Goal: Task Accomplishment & Management: Manage account settings

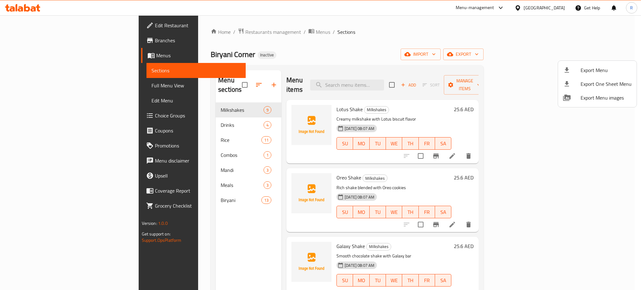
click at [149, 191] on div at bounding box center [320, 145] width 641 height 290
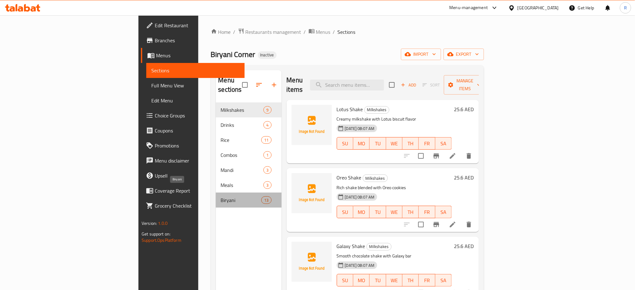
click at [221, 196] on span "Biryani" at bounding box center [241, 200] width 41 height 8
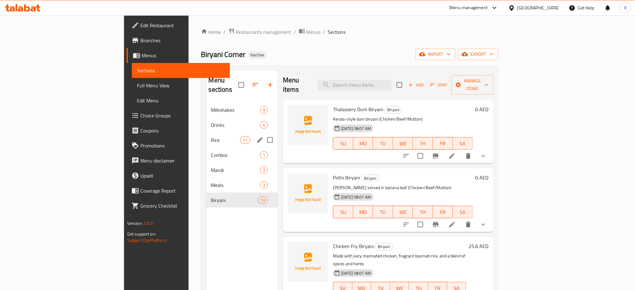
click at [206, 135] on div "Rice 11" at bounding box center [242, 139] width 72 height 15
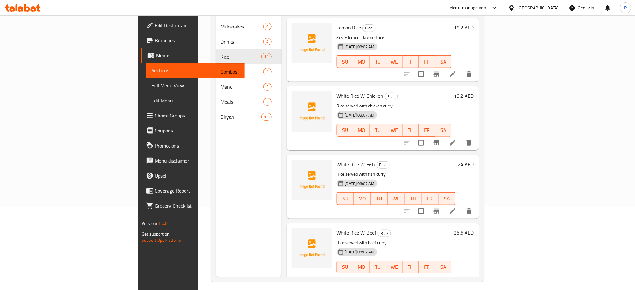
scroll to position [394, 0]
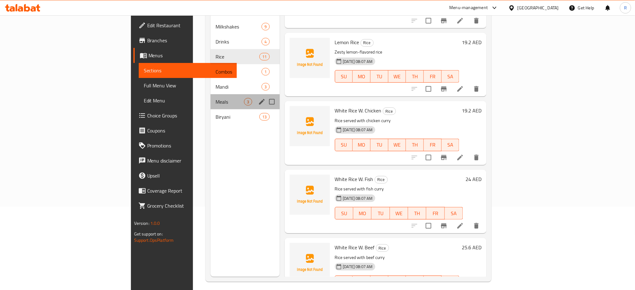
click at [210, 97] on div "Meals 3" at bounding box center [244, 101] width 69 height 15
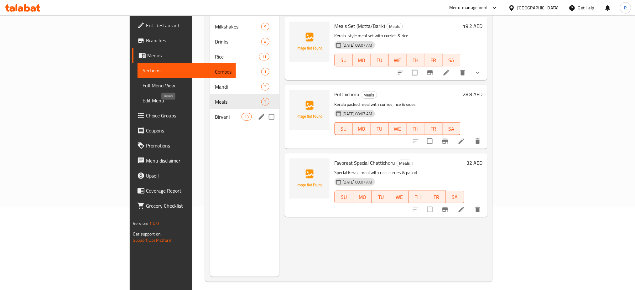
click at [215, 113] on span "Biryani" at bounding box center [228, 117] width 27 height 8
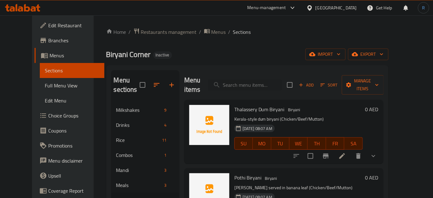
click at [257, 74] on div "Menu items Add Sort Manage items" at bounding box center [283, 85] width 199 height 30
click at [257, 80] on input "search" at bounding box center [245, 85] width 74 height 11
paste input "Galaxy Shake"
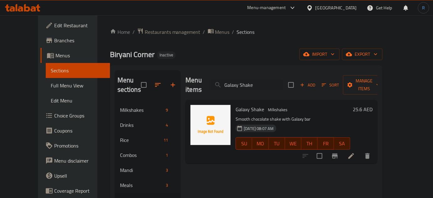
type input "Galaxy Shake"
click at [355, 152] on icon at bounding box center [351, 156] width 8 height 8
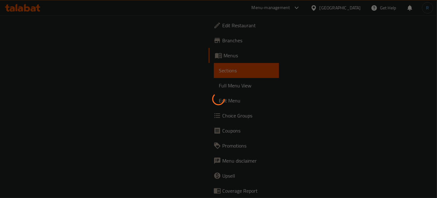
drag, startPoint x: 260, startPoint y: 46, endPoint x: 246, endPoint y: 46, distance: 13.8
click at [260, 46] on div at bounding box center [218, 99] width 437 height 198
click at [158, 147] on div at bounding box center [218, 99] width 437 height 198
click at [256, 127] on div at bounding box center [218, 99] width 437 height 198
click at [147, 99] on div at bounding box center [218, 99] width 437 height 198
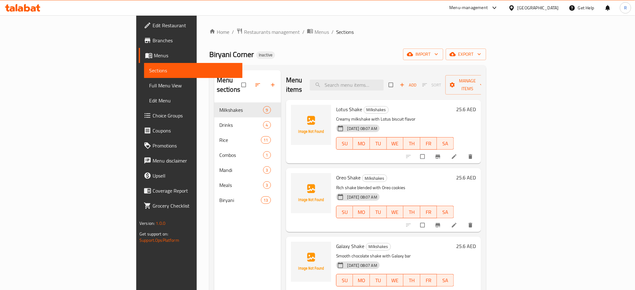
click at [149, 82] on span "Full Menu View" at bounding box center [193, 86] width 88 height 8
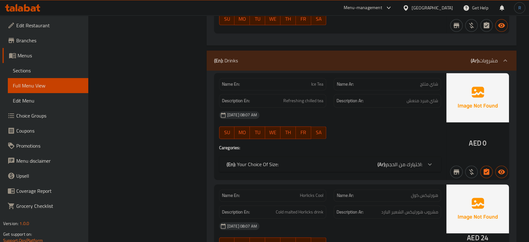
scroll to position [835, 0]
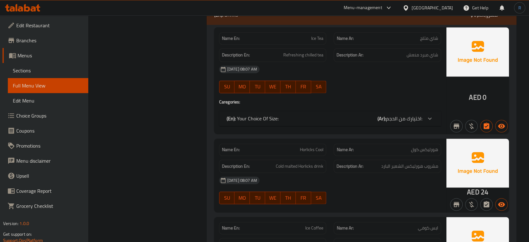
click at [332, 88] on div "06-10-2025 08:07 AM SU MO TU WE TH FR SA" at bounding box center [329, 79] width 229 height 35
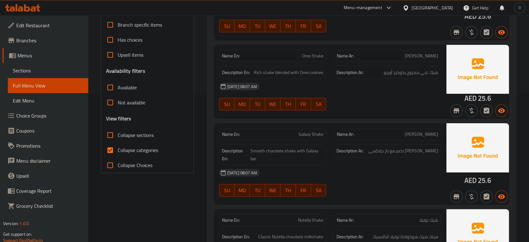
scroll to position [104, 0]
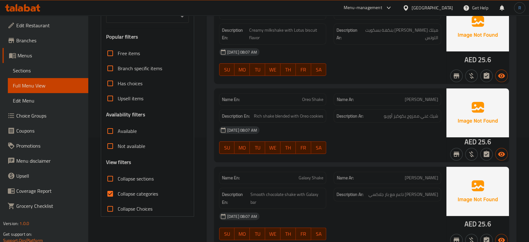
click at [116, 192] on input "Collapse categories" at bounding box center [110, 193] width 15 height 15
checkbox input "false"
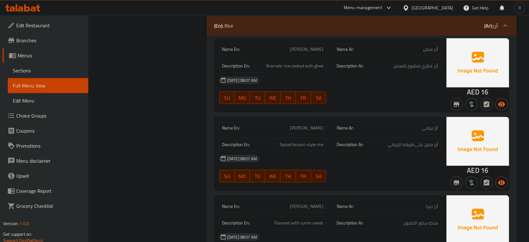
scroll to position [1426, 0]
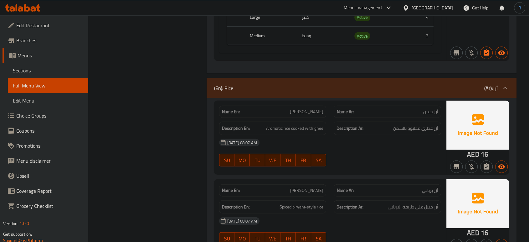
click at [368, 150] on div "06-10-2025 08:07 AM SU MO TU WE TH FR SA" at bounding box center [329, 152] width 229 height 35
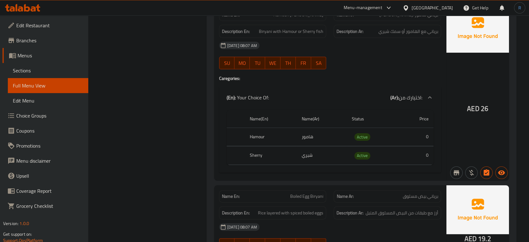
scroll to position [4825, 0]
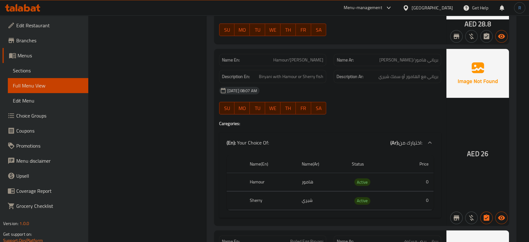
click at [323, 175] on td "هامور" at bounding box center [322, 182] width 50 height 18
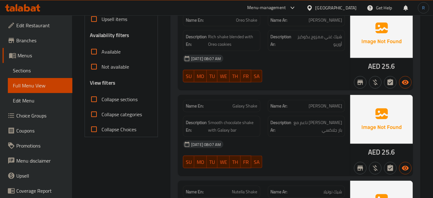
scroll to position [199, 0]
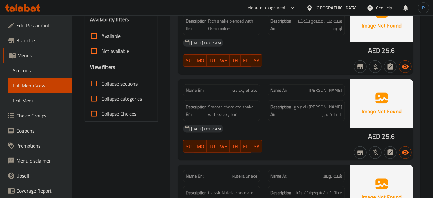
click at [241, 89] on span "Galaxy Shake" at bounding box center [245, 90] width 25 height 7
copy span "Galaxy Shake"
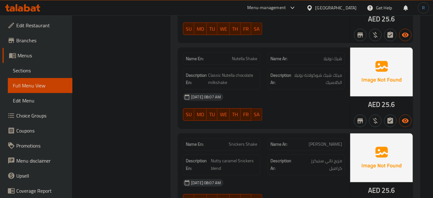
scroll to position [341, 0]
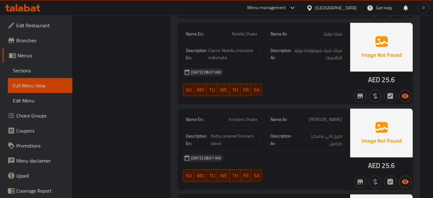
click at [239, 119] on span "Snickers Shake" at bounding box center [243, 119] width 28 height 7
copy span "Snickers Shake"
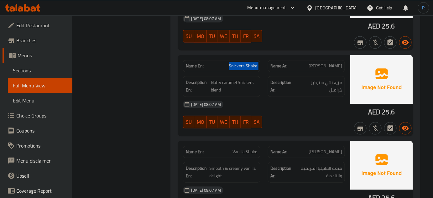
scroll to position [427, 0]
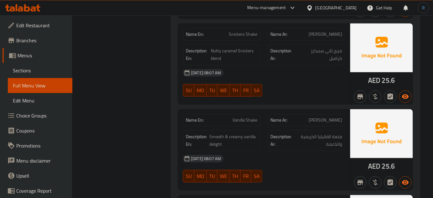
click at [243, 121] on span "Vanilla Shake" at bounding box center [245, 120] width 25 height 7
copy span "Vanilla Shake"
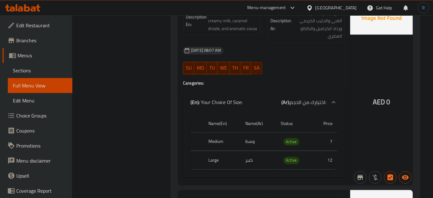
scroll to position [1224, 0]
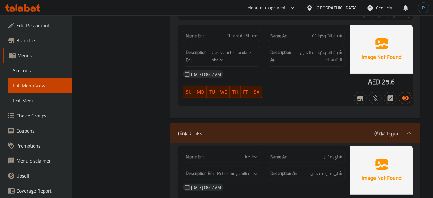
click at [273, 90] on div "06-10-2025 08:07 AM SU MO TU WE TH FR SA" at bounding box center [263, 84] width 169 height 35
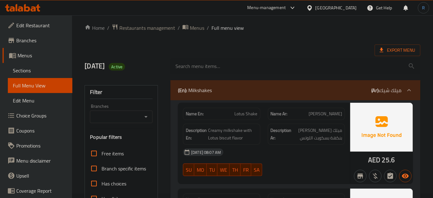
scroll to position [0, 0]
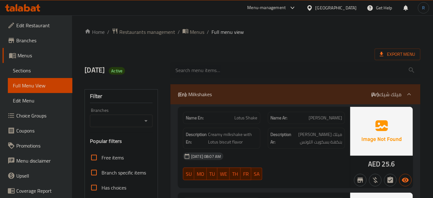
click at [236, 96] on div "(En): Milkshakes (Ar): ميلك شيك" at bounding box center [290, 94] width 224 height 8
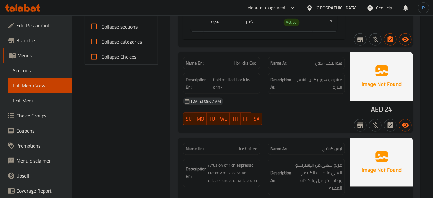
scroll to position [285, 0]
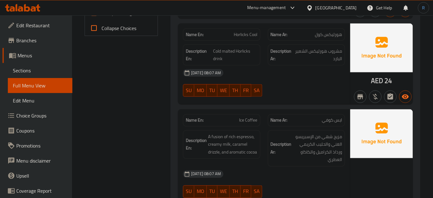
click at [248, 119] on span "Ice Coffee" at bounding box center [248, 120] width 18 height 7
copy span "Ice Coffee"
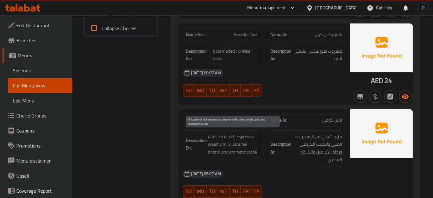
click at [229, 136] on span "A fusion of rich espresso, creamy milk, caramel drizzle, and aromatic cocoa" at bounding box center [232, 144] width 49 height 23
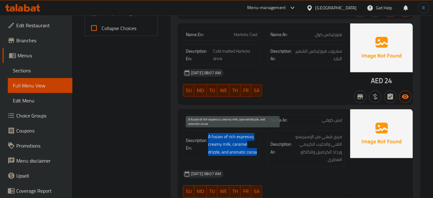
click at [229, 136] on span "A fusion of rich espresso, creamy milk, caramel drizzle, and aromatic cocoa" at bounding box center [232, 144] width 49 height 23
copy span "A fusion of rich espresso, creamy milk, caramel drizzle, and aromatic cocoa"
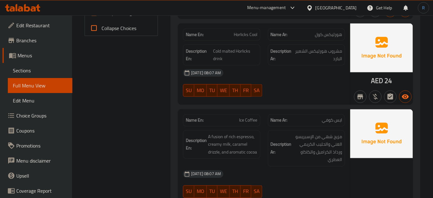
click at [253, 121] on span "Ice Coffee" at bounding box center [248, 120] width 18 height 7
copy span "Ice Coffee"
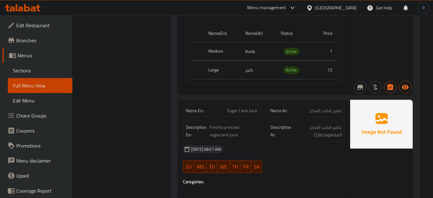
scroll to position [512, 0]
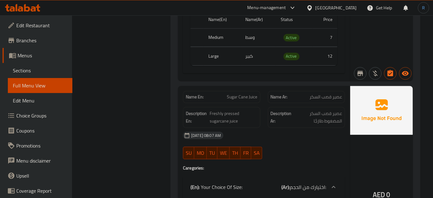
click at [250, 96] on span "Sugar Cane Juice" at bounding box center [242, 97] width 30 height 7
copy span "Sugar Cane Juice"
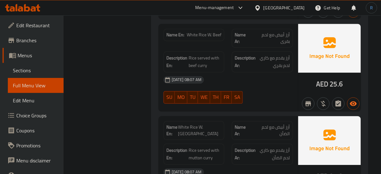
scroll to position [1625, 0]
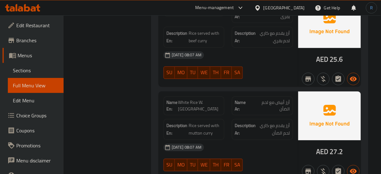
click at [258, 70] on div "Name En: White Rice W. Beef Name Ar: أرز أبيض مع لحم بقرى Description En: Rice …" at bounding box center [227, 42] width 139 height 87
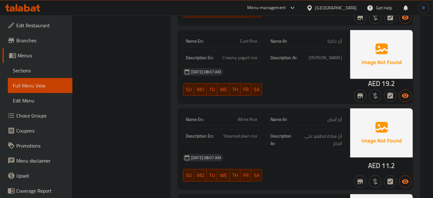
scroll to position [1055, 0]
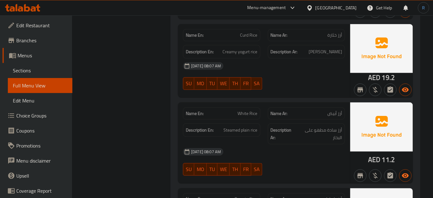
click at [241, 112] on span "White Rice" at bounding box center [248, 113] width 20 height 7
click at [242, 112] on span "White Rice" at bounding box center [248, 113] width 20 height 7
drag, startPoint x: 242, startPoint y: 112, endPoint x: 242, endPoint y: 109, distance: 3.4
click at [243, 112] on span "White Rice" at bounding box center [248, 113] width 20 height 7
copy span "White Rice"
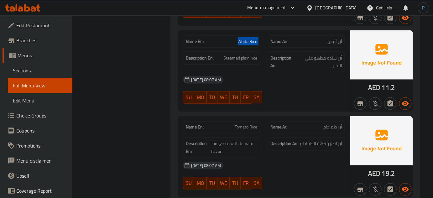
scroll to position [1141, 0]
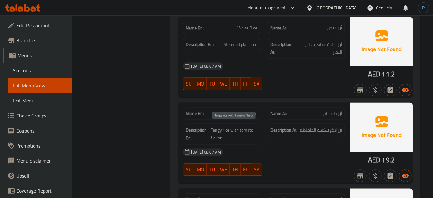
click at [216, 126] on span "Tangy rice with tomato flavor" at bounding box center [234, 133] width 46 height 15
copy span "Tangy"
click at [243, 112] on span "Tomato Rice" at bounding box center [246, 114] width 23 height 7
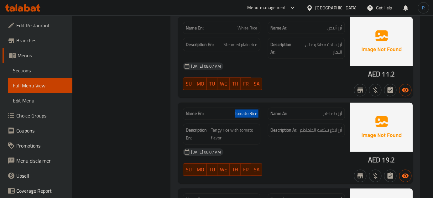
click at [243, 112] on span "Tomato Rice" at bounding box center [246, 114] width 23 height 7
copy span "Tomato Rice"
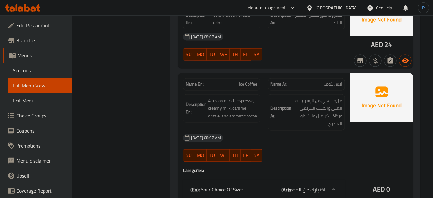
scroll to position [315, 0]
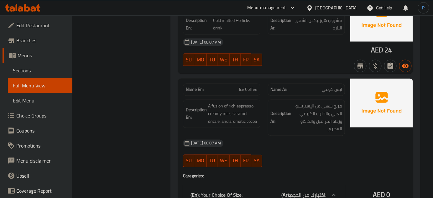
click at [244, 89] on span "Ice Coffee" at bounding box center [248, 89] width 18 height 7
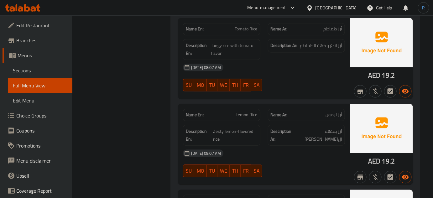
scroll to position [1226, 0]
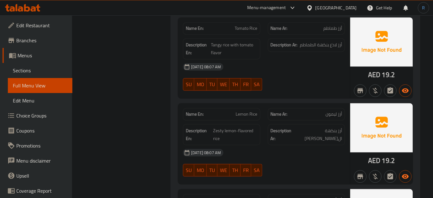
click at [239, 112] on span "Lemon Rice" at bounding box center [247, 114] width 22 height 7
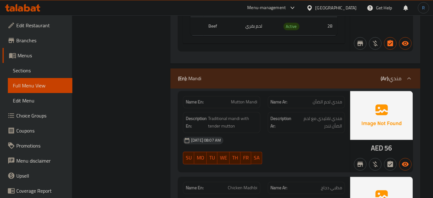
scroll to position [1938, 0]
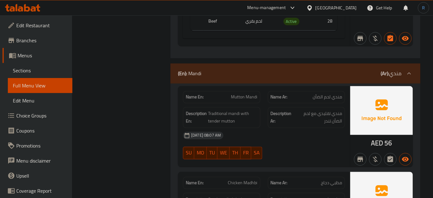
click at [233, 94] on span "Mutton Mandi" at bounding box center [244, 97] width 26 height 7
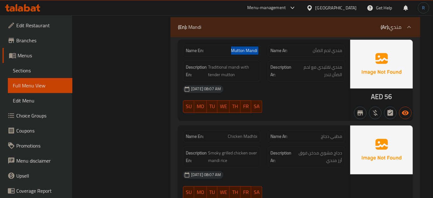
scroll to position [1994, 0]
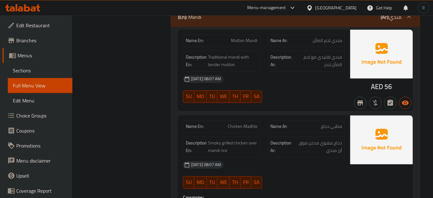
click at [240, 123] on span "Chicken Madhbi" at bounding box center [242, 126] width 29 height 7
click at [238, 139] on span "Smoky grilled chicken over mandi rice" at bounding box center [232, 146] width 49 height 15
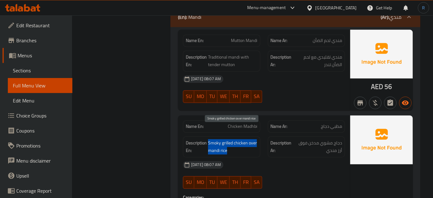
click at [238, 139] on span "Smoky grilled chicken over mandi rice" at bounding box center [232, 146] width 49 height 15
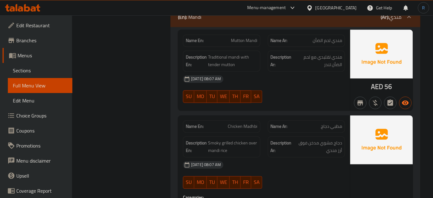
click at [237, 116] on div "Name En: Chicken Madhbi" at bounding box center [221, 126] width 85 height 20
click at [238, 123] on span "Chicken Madhbi" at bounding box center [242, 126] width 29 height 7
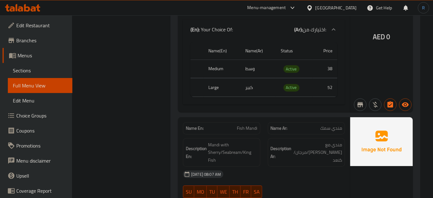
scroll to position [2194, 0]
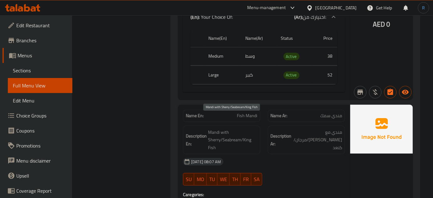
click at [214, 128] on span "Mandi with Sherry/Seabream/King Fish" at bounding box center [232, 139] width 49 height 23
click at [245, 112] on span "Fish Mandi" at bounding box center [247, 115] width 20 height 7
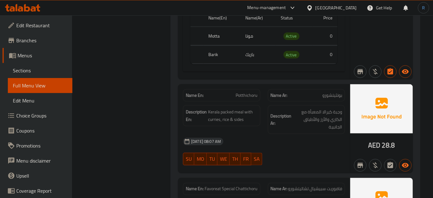
scroll to position [2677, 0]
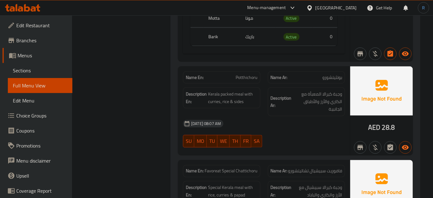
click at [229, 168] on span "Favoreat Special Chattichoru" at bounding box center [231, 171] width 53 height 7
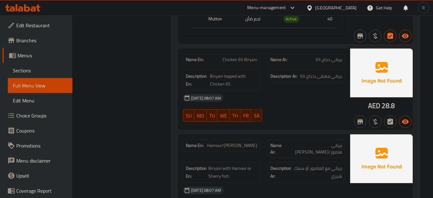
scroll to position [4214, 0]
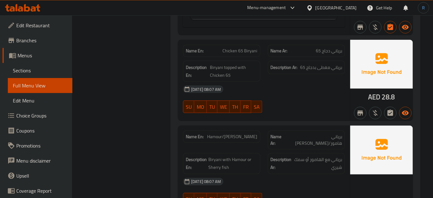
click at [232, 133] on span "Hamour/[PERSON_NAME]" at bounding box center [232, 136] width 50 height 7
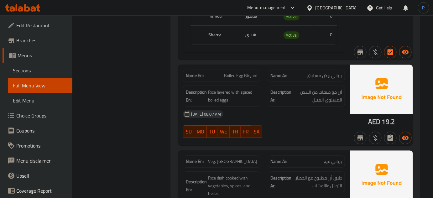
scroll to position [4499, 0]
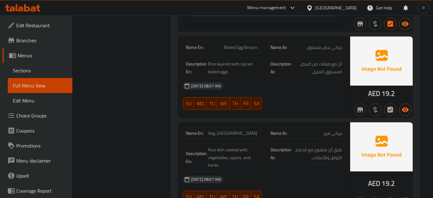
click at [243, 130] on span "Veg. [GEOGRAPHIC_DATA]" at bounding box center [232, 133] width 49 height 7
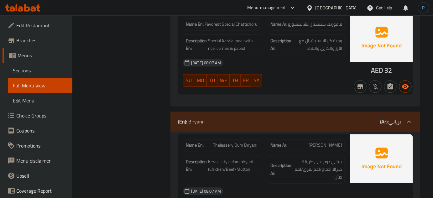
scroll to position [2842, 0]
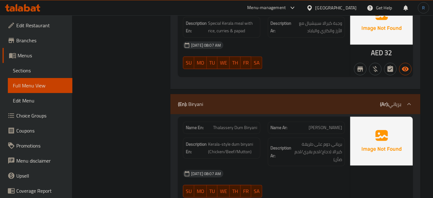
click at [236, 124] on span "Thalassery Dum Biryani" at bounding box center [235, 127] width 44 height 7
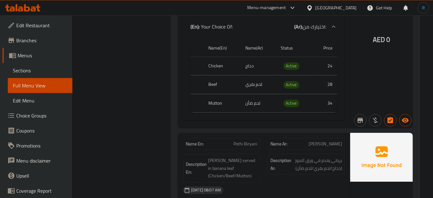
scroll to position [3070, 0]
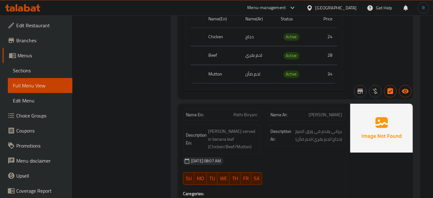
click at [247, 109] on div "Name En: Pothi Biryani" at bounding box center [221, 115] width 77 height 12
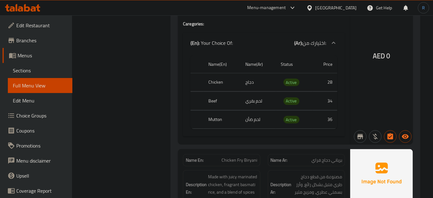
scroll to position [3240, 0]
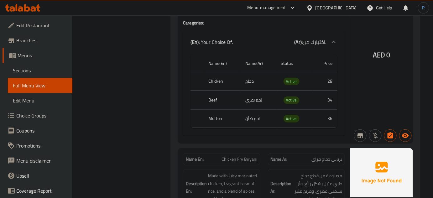
click at [235, 156] on span "Chicken Fry Biryani" at bounding box center [240, 159] width 36 height 7
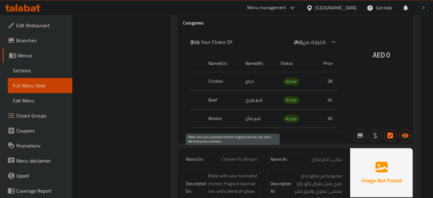
click at [235, 172] on span "Made with juicy marinated chicken, fragrant basmati rice, and a blend of spices…" at bounding box center [232, 187] width 49 height 31
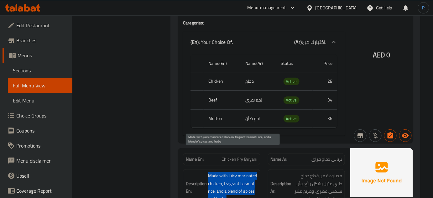
click at [235, 172] on span "Made with juicy marinated chicken, fragrant basmati rice, and a blend of spices…" at bounding box center [232, 187] width 49 height 31
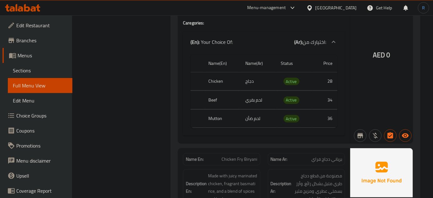
click at [244, 156] on span "Chicken Fry Biryani" at bounding box center [240, 159] width 36 height 7
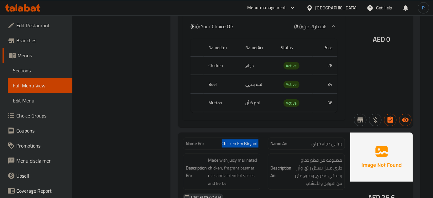
scroll to position [3269, 0]
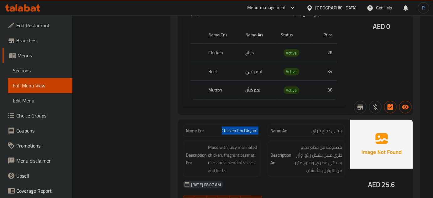
click at [248, 127] on span "Chicken Fry Biryani" at bounding box center [240, 130] width 36 height 7
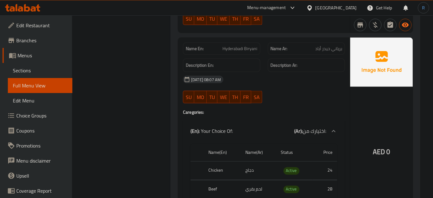
scroll to position [3439, 0]
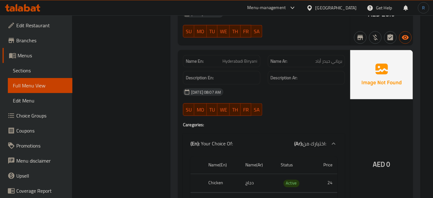
click at [240, 58] on span "Hyderabadi Biryani" at bounding box center [240, 61] width 35 height 7
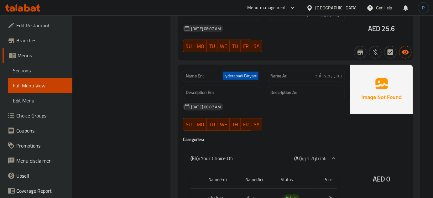
scroll to position [3411, 0]
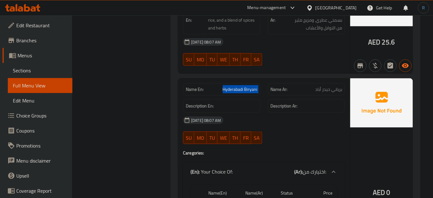
click at [236, 86] on span "Hyderabadi Biryani" at bounding box center [240, 89] width 35 height 7
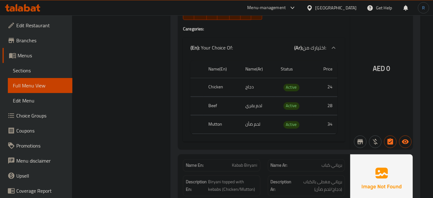
scroll to position [3553, 0]
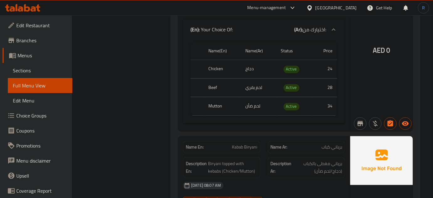
click at [245, 144] on span "Kabab Biryani" at bounding box center [244, 147] width 25 height 7
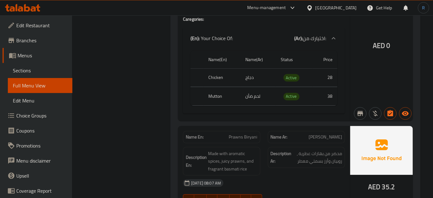
scroll to position [3781, 0]
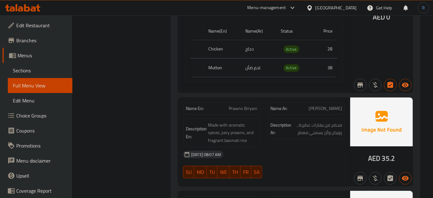
click at [238, 105] on span "Prawns Biryani" at bounding box center [243, 108] width 28 height 7
click at [234, 121] on span "Made with aromatic spices, juicy prawns, and fragrant basmati rice" at bounding box center [232, 132] width 49 height 23
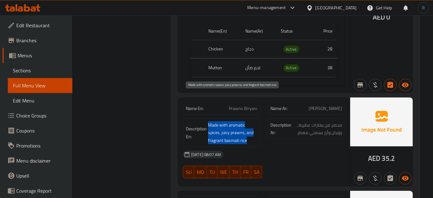
click at [234, 121] on span "Made with aromatic spices, juicy prawns, and fragrant basmati rice" at bounding box center [232, 132] width 49 height 23
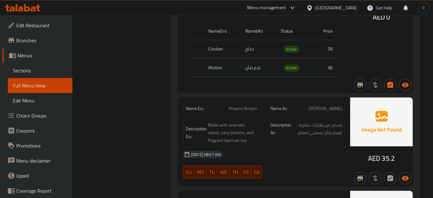
click at [240, 105] on span "Prawns Biryani" at bounding box center [243, 108] width 28 height 7
click at [243, 105] on span "Prawns Biryani" at bounding box center [243, 108] width 28 height 7
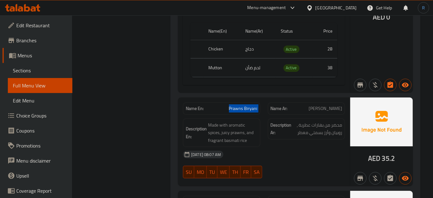
click at [243, 105] on span "Prawns Biryani" at bounding box center [243, 108] width 28 height 7
click at [231, 118] on div "Description En: Made with aromatic spices, juicy prawns, and fragrant basmati r…" at bounding box center [221, 132] width 77 height 29
click at [239, 105] on span "Prawns Biryani" at bounding box center [243, 108] width 28 height 7
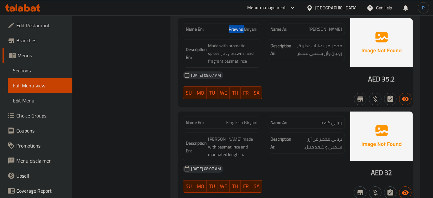
scroll to position [3866, 0]
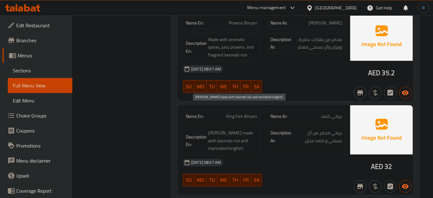
click at [229, 129] on span "[PERSON_NAME] made with basmati rice and marinated kingfish." at bounding box center [232, 140] width 49 height 23
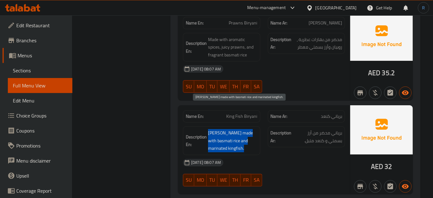
click at [229, 129] on span "[PERSON_NAME] made with basmati rice and marinated kingfish." at bounding box center [232, 140] width 49 height 23
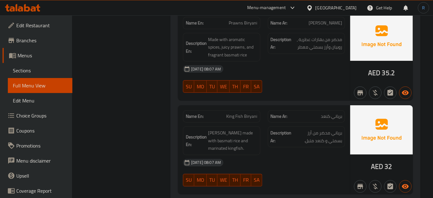
click at [239, 113] on span "King Fish Biryani" at bounding box center [241, 116] width 31 height 7
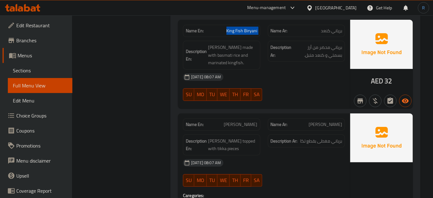
scroll to position [3980, 0]
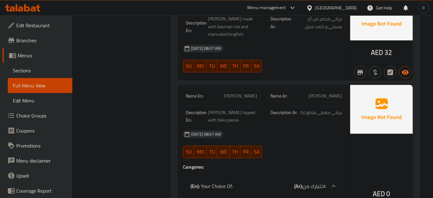
click at [248, 93] on span "[PERSON_NAME]" at bounding box center [240, 96] width 33 height 7
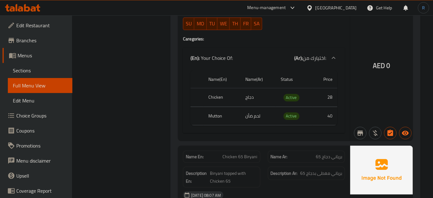
scroll to position [4122, 0]
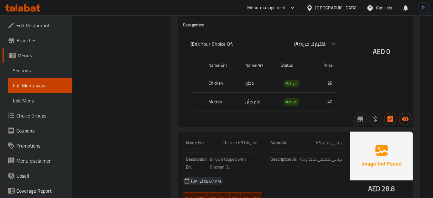
click at [244, 139] on span "Chicken 65 Biryani" at bounding box center [240, 142] width 35 height 7
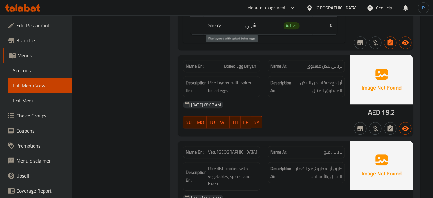
scroll to position [4493, 0]
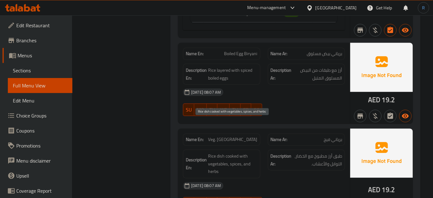
click at [222, 152] on span "Rice dish cooked with vegetables, spices, and herbs" at bounding box center [232, 163] width 49 height 23
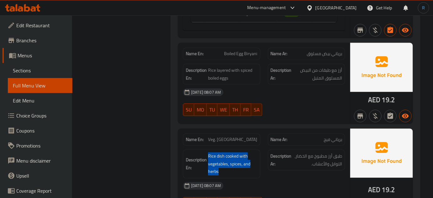
scroll to position [4521, 0]
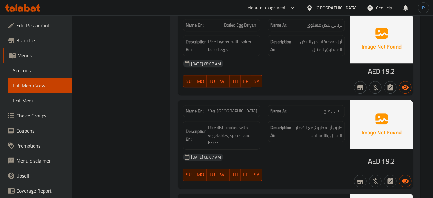
click at [251, 108] on span "Veg. [GEOGRAPHIC_DATA]" at bounding box center [232, 111] width 49 height 7
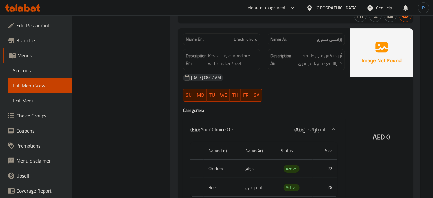
scroll to position [4692, 0]
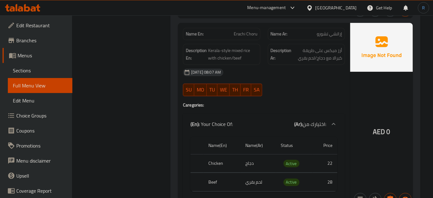
drag, startPoint x: 295, startPoint y: 67, endPoint x: 290, endPoint y: 67, distance: 5.3
click at [295, 67] on div "Name En: Erachi Choru Name Ar: إراتشي تشورو Description En: Kerala-style mixed …" at bounding box center [264, 115] width 172 height 184
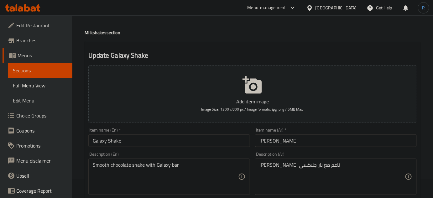
scroll to position [57, 0]
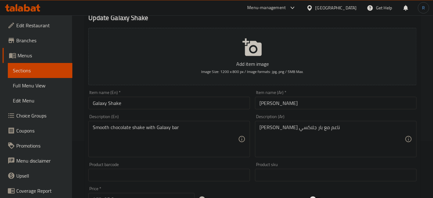
click at [96, 104] on input "Galaxy Shake" at bounding box center [169, 103] width 162 height 13
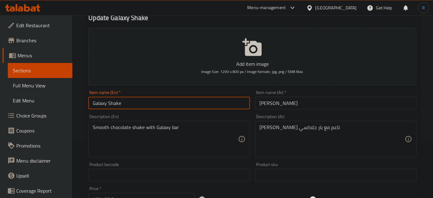
click at [96, 104] on input "Galaxy Shake" at bounding box center [169, 103] width 162 height 13
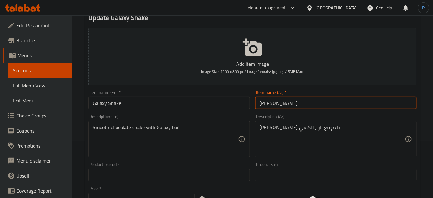
click at [271, 106] on input "[PERSON_NAME]" at bounding box center [336, 103] width 162 height 13
click at [271, 106] on input "شيك جالاكسي" at bounding box center [336, 103] width 162 height 13
drag, startPoint x: 271, startPoint y: 106, endPoint x: 234, endPoint y: 184, distance: 86.1
click at [234, 184] on div "Add item image Image Size: 1200 x 800 px / Image formats: jpg, png / 5MB Max. I…" at bounding box center [252, 160] width 333 height 270
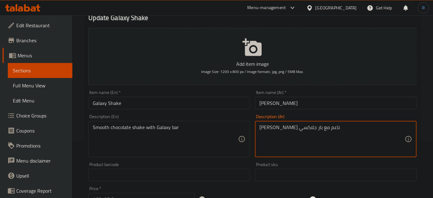
click at [269, 128] on textarea "شيك شوكولاتة ناعم مع بار جلاكسي" at bounding box center [331, 139] width 145 height 30
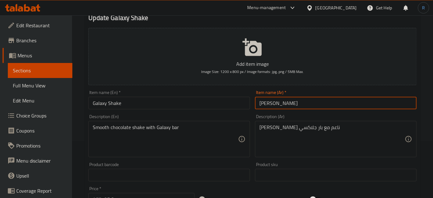
click at [269, 102] on input "شيك جالاكسي" at bounding box center [336, 103] width 162 height 13
paste input "text"
type input "شيك جلاكسي"
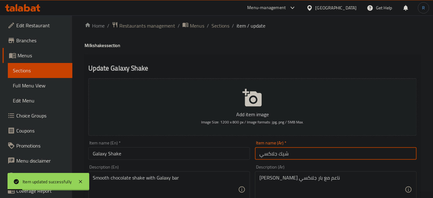
scroll to position [0, 0]
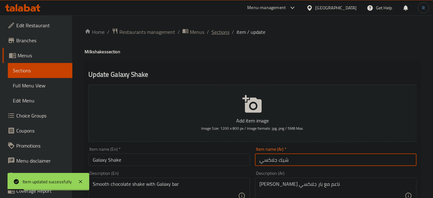
click at [219, 31] on span "Sections" at bounding box center [220, 32] width 18 height 8
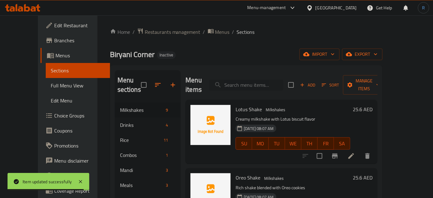
click at [265, 84] on input "search" at bounding box center [246, 85] width 74 height 11
paste input "Snickers Shake"
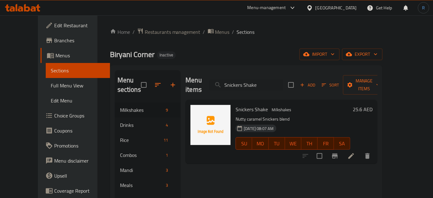
type input "Snickers Shake"
click at [354, 153] on icon at bounding box center [351, 156] width 6 height 6
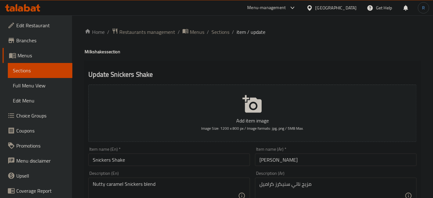
scroll to position [28, 0]
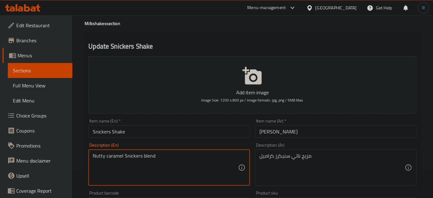
click at [98, 158] on textarea "Nutty caramel Snickers blend" at bounding box center [165, 168] width 145 height 30
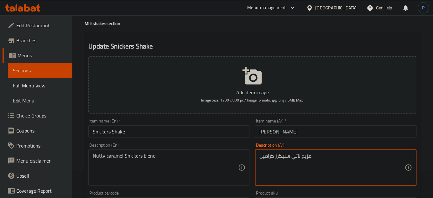
click at [298, 156] on textarea "مزيج ناتي سنيكرز كراميل" at bounding box center [331, 168] width 145 height 30
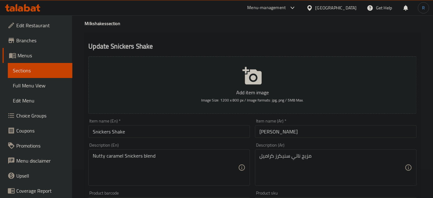
click at [303, 165] on textarea "مزيج ناتي سنيكرز كراميل" at bounding box center [331, 168] width 145 height 30
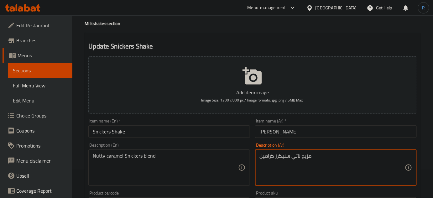
click at [296, 156] on textarea "مزيج ناتي سنيكرز كراميل" at bounding box center [331, 168] width 145 height 30
click at [298, 154] on textarea "مزيج جوزي سنيكرز كراميل" at bounding box center [331, 168] width 145 height 30
click at [316, 156] on textarea "مزيج سنيكرز كراميل" at bounding box center [331, 168] width 145 height 30
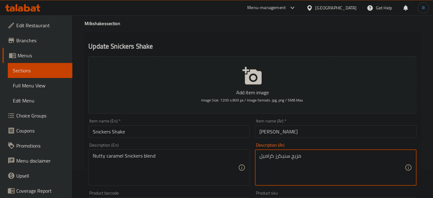
paste textarea "جوزي"
type textarea "مزيج سنيكرز كراميل جوزي"
click at [207, 129] on input "Snickers Shake" at bounding box center [169, 131] width 162 height 13
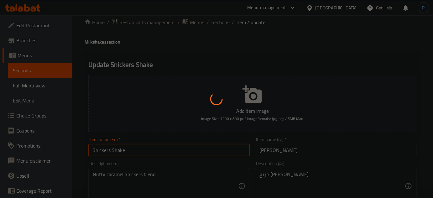
scroll to position [0, 0]
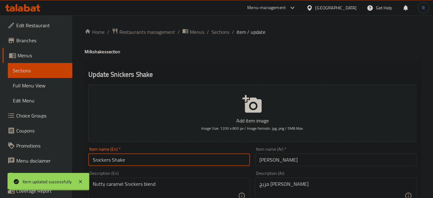
drag, startPoint x: 218, startPoint y: 31, endPoint x: 231, endPoint y: 0, distance: 34.1
click at [218, 31] on span "Sections" at bounding box center [220, 32] width 18 height 8
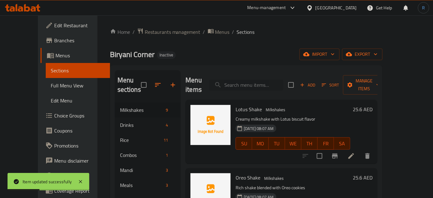
click at [265, 81] on input "search" at bounding box center [246, 85] width 74 height 11
paste input "Vanilla Shake"
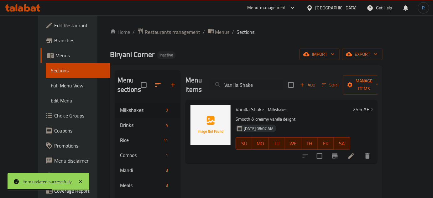
type input "Vanilla Shake"
click at [355, 152] on icon at bounding box center [351, 156] width 8 height 8
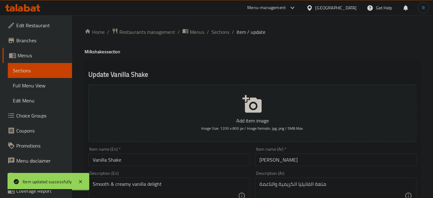
scroll to position [28, 0]
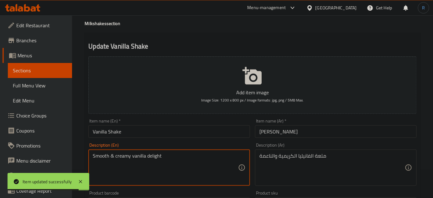
click at [152, 156] on textarea "Smooth & creamy vanilla delight" at bounding box center [165, 168] width 145 height 30
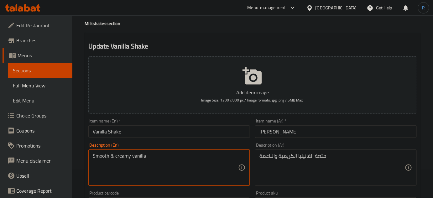
type textarea "Smooth & creamy vanilla"
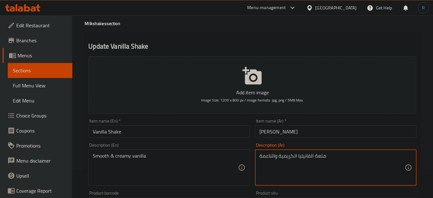
click at [318, 157] on textarea "متعة الفانيليا الكريمية والناعمة" at bounding box center [331, 168] width 145 height 30
click at [280, 154] on textarea "الفانيليا الكريمية والناعمة" at bounding box center [331, 168] width 145 height 30
type textarea "ال[PERSON_NAME] والناعمة"
click at [245, 134] on input "Vanilla Shake" at bounding box center [169, 131] width 162 height 13
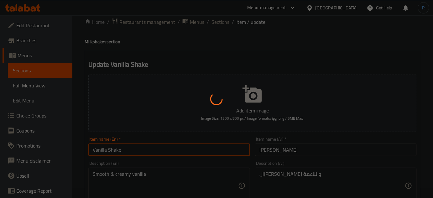
scroll to position [0, 0]
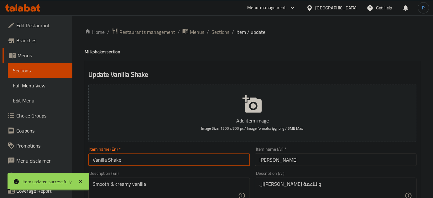
click at [218, 32] on span "Sections" at bounding box center [220, 32] width 18 height 8
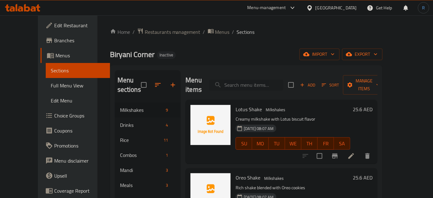
click at [254, 82] on input "search" at bounding box center [246, 85] width 74 height 11
paste input "Ice Coffee"
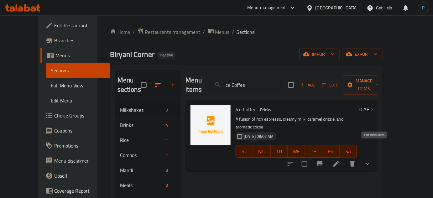
type input "Ice Coffee"
click at [340, 160] on icon at bounding box center [336, 164] width 8 height 8
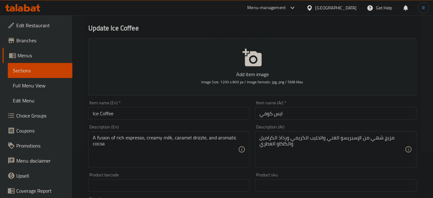
scroll to position [57, 0]
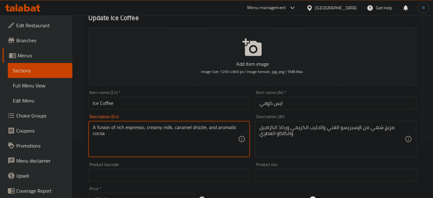
click at [186, 128] on textarea "A fusion of rich espresso, creamy milk, caramel drizzle, and aromatic cocoa" at bounding box center [165, 139] width 145 height 30
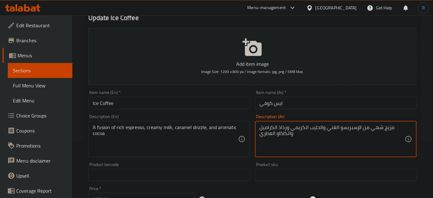
click at [348, 128] on textarea "مزيج شهي من الإسبريسو الغني والحليب الكريمي ورذاذ الكراميل والكاكاو العطري" at bounding box center [331, 139] width 145 height 30
paste textarea
click at [202, 126] on textarea "A fusion of rich espresso, creamy milk, caramel drizzle, and aromatic cocoa" at bounding box center [165, 139] width 145 height 30
drag, startPoint x: 304, startPoint y: 127, endPoint x: 296, endPoint y: 126, distance: 7.9
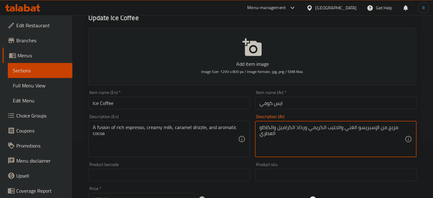
paste textarea "ريزيل"
click at [292, 126] on textarea "مزيج من الإسبريسو الغني والحليب الكريمي ودريزيل الكراميل والكاكاو العطري" at bounding box center [331, 139] width 145 height 30
click at [215, 100] on input "Ice Coffee" at bounding box center [169, 103] width 162 height 13
type textarea "مزيج من الإسبريسو الغني والحليب الكريمي و[PERSON_NAME] والكاكاو العطري"
click at [291, 99] on input "ايس كوفي" at bounding box center [336, 103] width 162 height 13
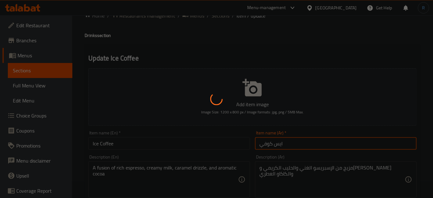
scroll to position [0, 0]
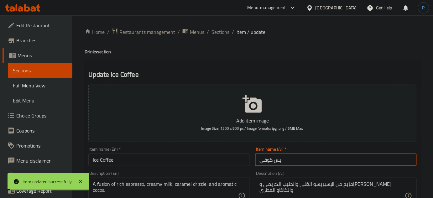
drag, startPoint x: 221, startPoint y: 31, endPoint x: 237, endPoint y: 3, distance: 32.8
click at [221, 31] on span "Sections" at bounding box center [220, 32] width 18 height 8
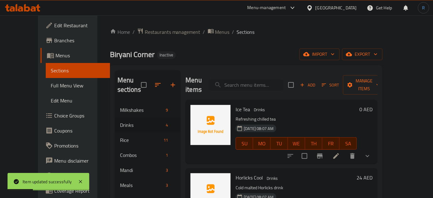
click at [262, 80] on input "search" at bounding box center [246, 85] width 74 height 11
paste input "Sugar Cane Juice"
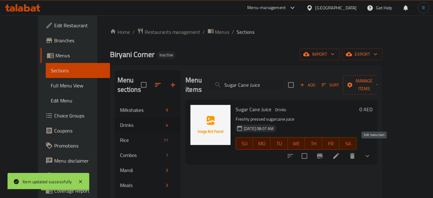
type input "Sugar Cane Juice"
click at [340, 152] on icon at bounding box center [336, 156] width 8 height 8
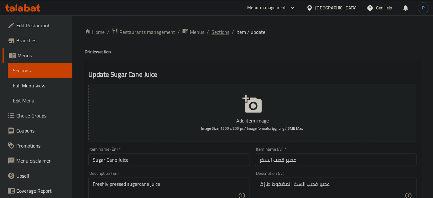
click at [219, 31] on span "Sections" at bounding box center [220, 32] width 18 height 8
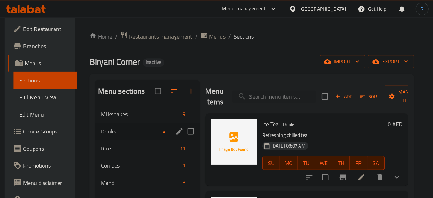
scroll to position [25, 0]
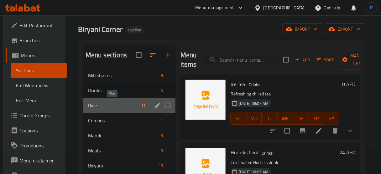
click at [101, 103] on span "Rice" at bounding box center [113, 106] width 50 height 8
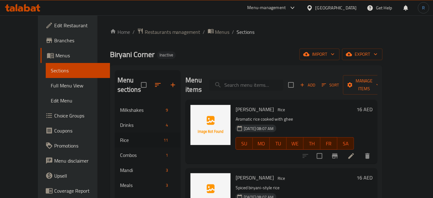
click at [256, 80] on input "search" at bounding box center [246, 85] width 74 height 11
paste input "White Rice"
type input "White Rice"
click at [354, 153] on icon at bounding box center [351, 156] width 6 height 6
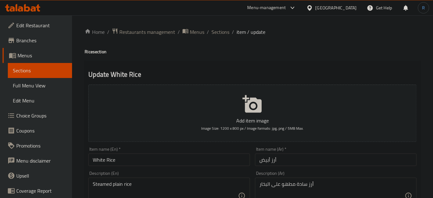
scroll to position [28, 0]
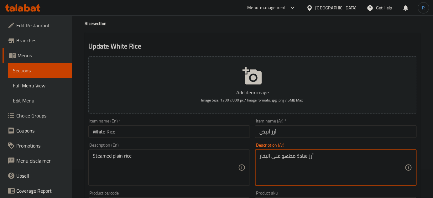
click at [286, 154] on textarea "أرز سادة مطهو على البخار" at bounding box center [331, 168] width 145 height 30
type textarea "أرز سادة على البخار"
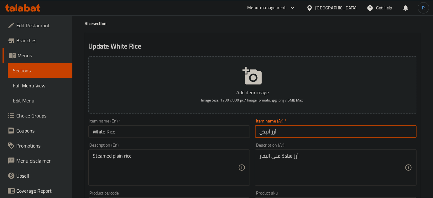
click at [296, 132] on input "أرز أبيض" at bounding box center [336, 131] width 162 height 13
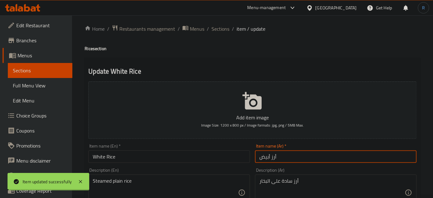
scroll to position [0, 0]
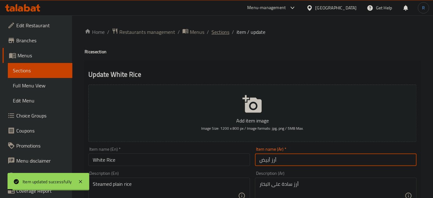
click at [218, 33] on span "Sections" at bounding box center [220, 32] width 18 height 8
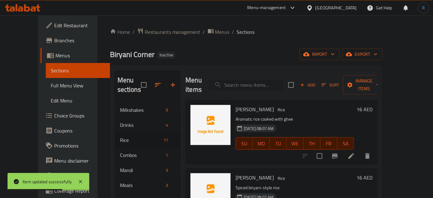
click at [246, 80] on input "search" at bounding box center [246, 85] width 74 height 11
paste input "Tomato Rice"
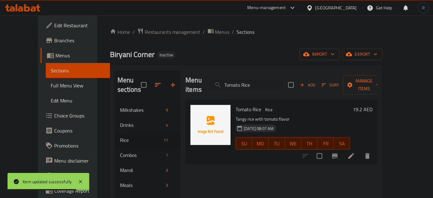
type input "Tomato Rice"
click at [355, 152] on icon at bounding box center [351, 156] width 8 height 8
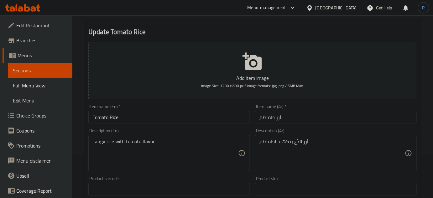
scroll to position [57, 0]
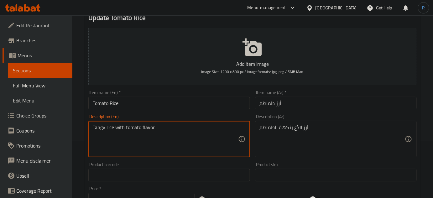
click at [145, 126] on textarea "Tangy rice with tomato flavor" at bounding box center [165, 139] width 145 height 30
paste textarea "Rice flavored with tomatoes."
type textarea "Rice flavored with tomatoes."
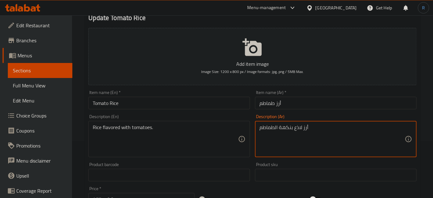
click at [297, 129] on textarea "أرز لاذع بنكهة الطماطم" at bounding box center [331, 139] width 145 height 30
paste textarea "بنكهة الطماطم."
click at [287, 127] on textarea "أرز بنكهة الطماطم." at bounding box center [331, 139] width 145 height 30
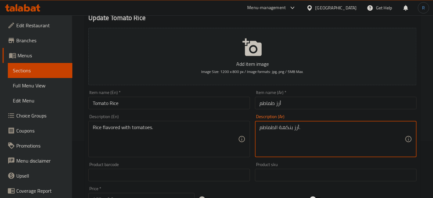
click at [286, 126] on textarea "أرز بنكهة الطماطم." at bounding box center [331, 139] width 145 height 30
type textarea "أرز منكه بالطماطم."
click at [293, 106] on input "أرز طماطم" at bounding box center [336, 103] width 162 height 13
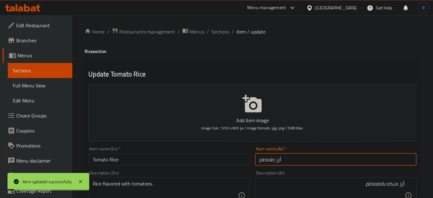
scroll to position [0, 0]
drag, startPoint x: 226, startPoint y: 31, endPoint x: 239, endPoint y: 1, distance: 32.4
click at [226, 31] on span "Sections" at bounding box center [220, 32] width 18 height 8
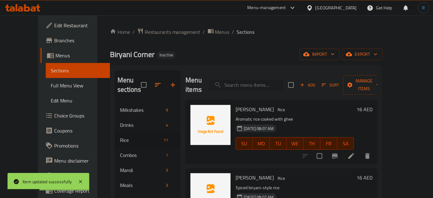
click at [262, 85] on input "search" at bounding box center [246, 85] width 74 height 11
paste input "Lemon Rice"
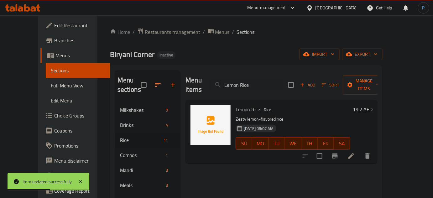
type input "Lemon Rice"
click at [360, 150] on li at bounding box center [351, 155] width 18 height 11
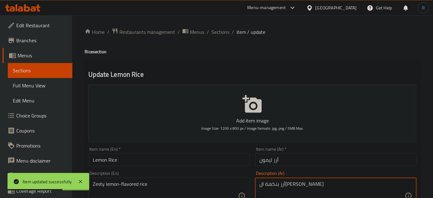
click at [300, 186] on textarea "أرز بنكهة الليمون زيستي" at bounding box center [331, 196] width 145 height 30
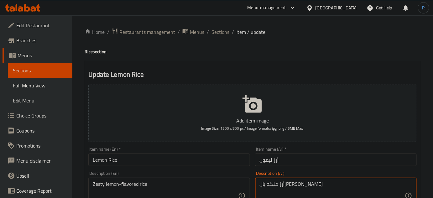
type textarea "أرز منكه بال[PERSON_NAME]"
click at [301, 158] on input "أرز ليمون" at bounding box center [336, 159] width 162 height 13
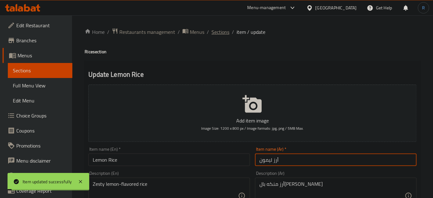
click at [218, 33] on span "Sections" at bounding box center [220, 32] width 18 height 8
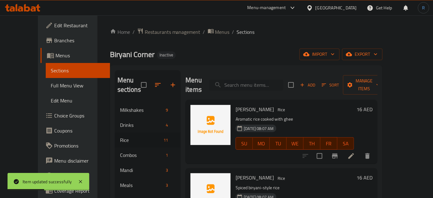
click at [255, 81] on input "search" at bounding box center [246, 85] width 74 height 11
paste input "Mutton Mandi"
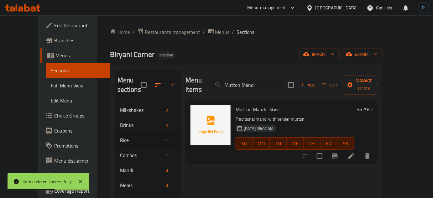
type input "Mutton Mandi"
click at [360, 150] on li at bounding box center [351, 155] width 18 height 11
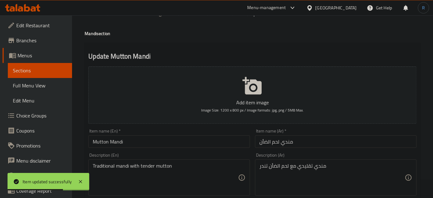
scroll to position [28, 0]
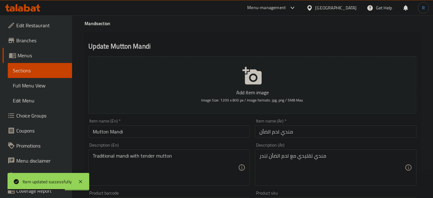
click at [263, 134] on input "مندي لحم الضأن" at bounding box center [336, 131] width 162 height 13
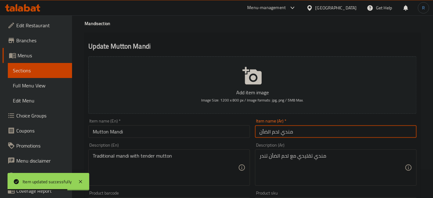
click at [263, 134] on input "مندي لحم الضأن" at bounding box center [336, 131] width 162 height 13
type input "مندي لحم غنم"
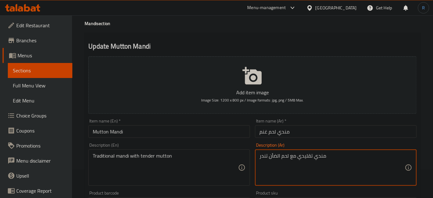
click at [274, 156] on textarea "مندي تقليدي مع لحم الضأن تندر" at bounding box center [331, 168] width 145 height 30
type textarea "مندي تقليدي مع لحم غنم تندر"
click at [235, 132] on input "Mutton Mandi" at bounding box center [169, 131] width 162 height 13
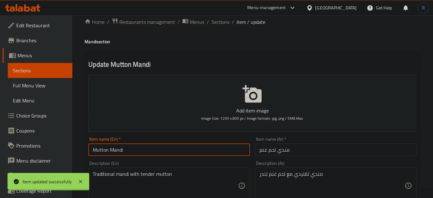
scroll to position [0, 0]
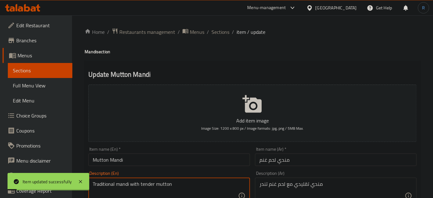
click at [147, 184] on textarea "Traditional mandi with tender mutton" at bounding box center [165, 196] width 145 height 30
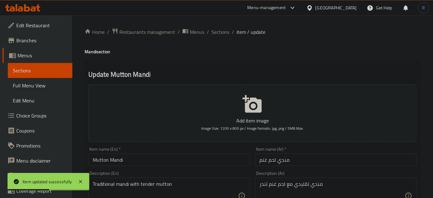
drag, startPoint x: 216, startPoint y: 33, endPoint x: 221, endPoint y: 24, distance: 9.7
click at [216, 33] on span "Sections" at bounding box center [220, 32] width 18 height 8
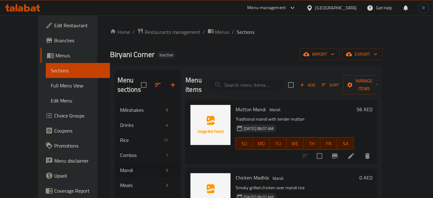
click at [251, 81] on input "search" at bounding box center [246, 85] width 74 height 11
paste input "Fish Mandi"
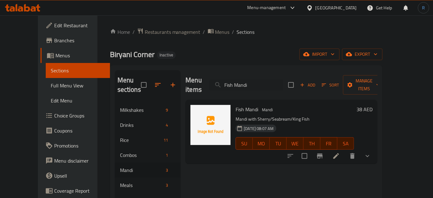
type input "Fish Mandi"
click at [339, 153] on icon at bounding box center [336, 156] width 6 height 6
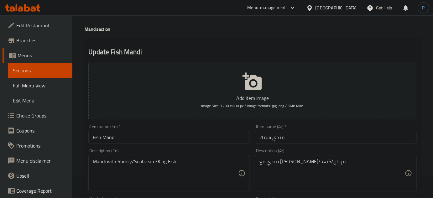
scroll to position [57, 0]
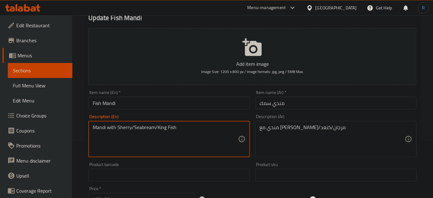
click at [124, 129] on textarea "Mandi with Sherry/Seabream/King Fish" at bounding box center [165, 139] width 145 height 30
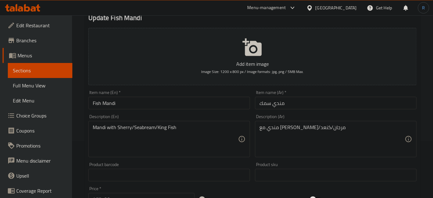
drag, startPoint x: 295, startPoint y: 144, endPoint x: 295, endPoint y: 140, distance: 4.7
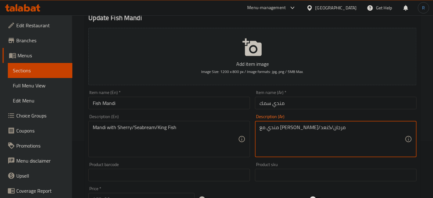
click at [295, 126] on textarea "مندي مع شيري/مرجان/كنعد" at bounding box center [331, 139] width 145 height 30
type textarea "مندي مع شعري/مرجان/كنعد"
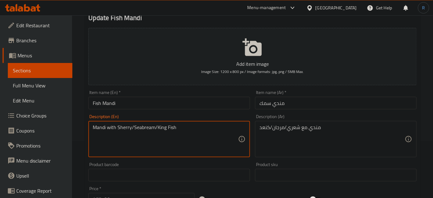
click at [144, 128] on textarea "Mandi with Sherry/Seabream/King Fish" at bounding box center [165, 139] width 145 height 30
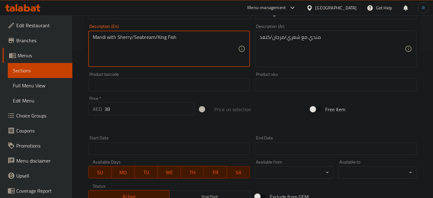
scroll to position [83, 0]
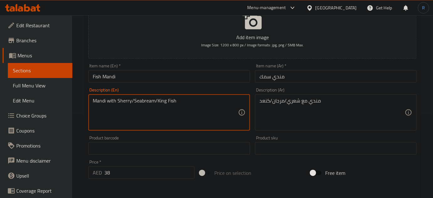
click at [179, 78] on input "Fish Mandi" at bounding box center [169, 76] width 162 height 13
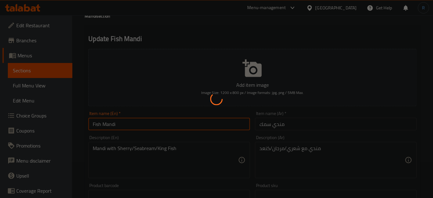
scroll to position [0, 0]
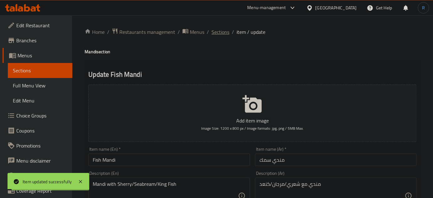
click at [216, 31] on span "Sections" at bounding box center [220, 32] width 18 height 8
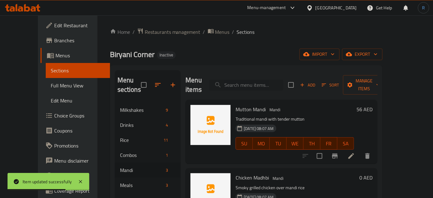
click at [254, 80] on input "search" at bounding box center [246, 85] width 74 height 11
paste input "Favoreat Special Chattichoru"
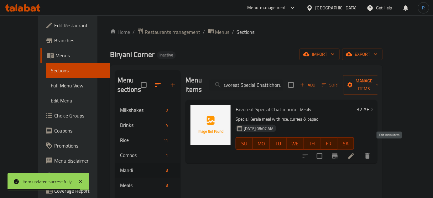
type input "Favoreat Special Chattichoru"
click at [354, 153] on icon at bounding box center [351, 156] width 6 height 6
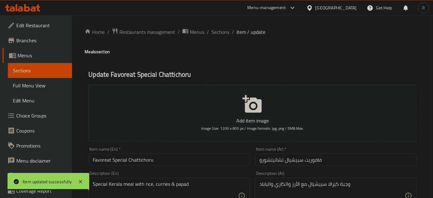
scroll to position [28, 0]
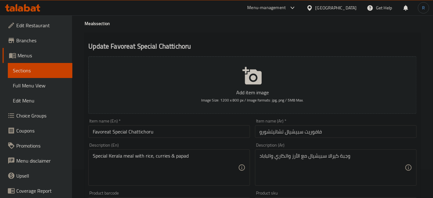
click at [138, 133] on input "Favoreat Special Chattichoru" at bounding box center [169, 131] width 162 height 13
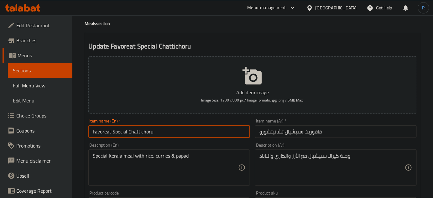
click at [138, 133] on input "Favoreat Special Chattichoru" at bounding box center [169, 131] width 162 height 13
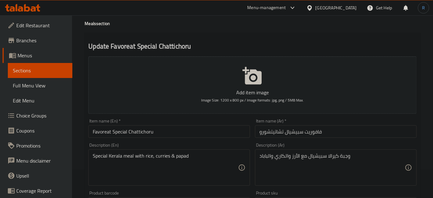
scroll to position [0, 0]
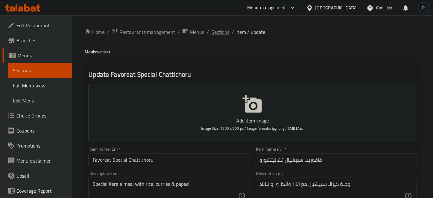
click at [224, 34] on span "Sections" at bounding box center [220, 32] width 18 height 8
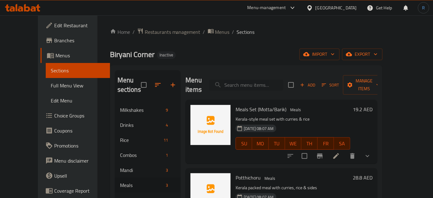
click at [272, 80] on input "search" at bounding box center [246, 85] width 74 height 11
paste input "Hamour/[PERSON_NAME]"
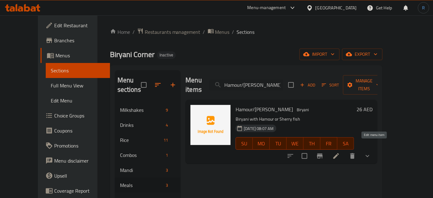
type input "Hamour/[PERSON_NAME]"
click at [339, 153] on icon at bounding box center [336, 156] width 6 height 6
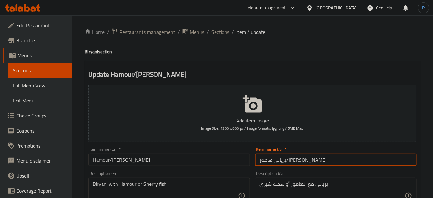
click at [265, 163] on input "برياني هامور/شيري" at bounding box center [336, 159] width 162 height 13
paste input "ع"
type input "برياني هامور/شعري"
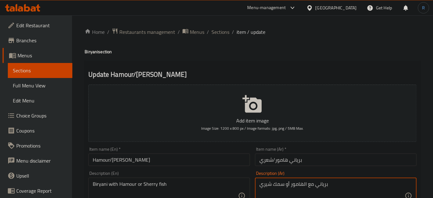
click at [265, 185] on textarea "برياني مع الهامور أو سمك شيري" at bounding box center [331, 196] width 145 height 30
paste textarea "ع"
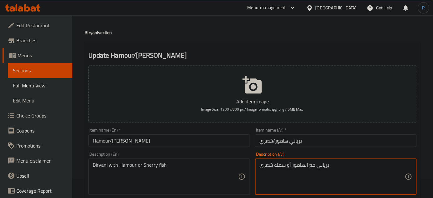
scroll to position [28, 0]
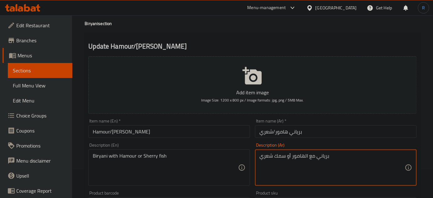
type textarea "برياني مع الهامور أو سمك شعري"
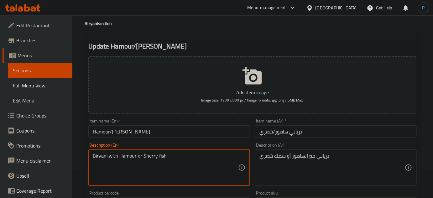
click at [179, 157] on textarea "Biryani with Hamour or Sherry fish" at bounding box center [165, 168] width 145 height 30
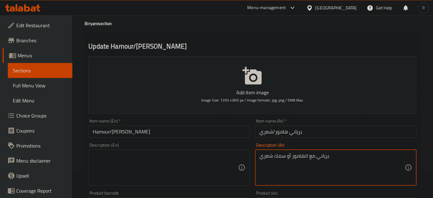
click at [310, 156] on textarea "برياني مع الهامور أو سمك شعري" at bounding box center [331, 168] width 145 height 30
click at [169, 130] on input "Hamour/[PERSON_NAME]" at bounding box center [169, 131] width 162 height 13
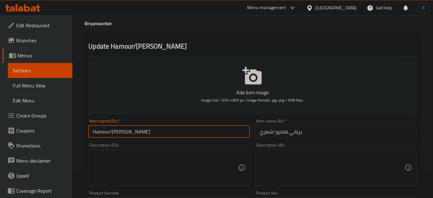
click at [169, 130] on input "Hamour/[PERSON_NAME]" at bounding box center [169, 131] width 162 height 13
click at [204, 132] on input "Hamour/[PERSON_NAME]" at bounding box center [169, 131] width 162 height 13
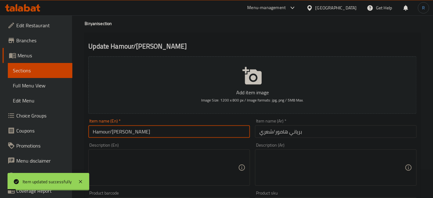
click at [139, 131] on input "Hamour/[PERSON_NAME]" at bounding box center [169, 131] width 162 height 13
click at [156, 132] on input "Hamour/[PERSON_NAME]" at bounding box center [169, 131] width 162 height 13
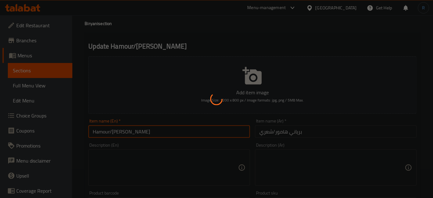
scroll to position [0, 0]
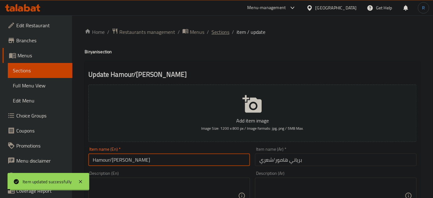
click at [223, 33] on span "Sections" at bounding box center [220, 32] width 18 height 8
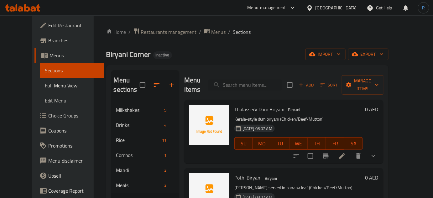
click at [222, 58] on div "Biryani Corner Inactive import export" at bounding box center [247, 55] width 282 height 12
click at [252, 80] on input "search" at bounding box center [245, 85] width 74 height 11
paste input "Veg. [GEOGRAPHIC_DATA]"
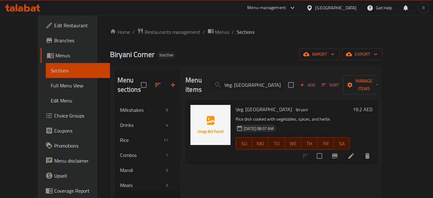
type input "Veg. [GEOGRAPHIC_DATA]"
click at [360, 150] on li at bounding box center [351, 155] width 18 height 11
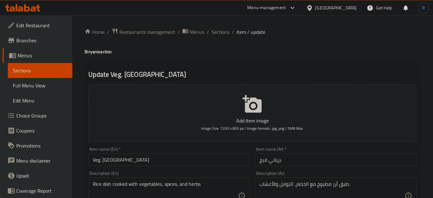
click at [260, 160] on input "برياني فيج" at bounding box center [336, 159] width 162 height 13
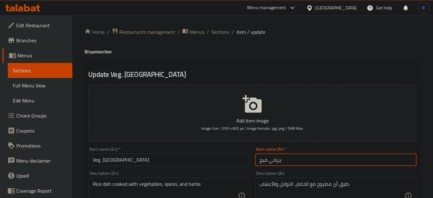
click at [263, 162] on input "برياني فيج" at bounding box center [336, 159] width 162 height 13
type input "برياني نباتي"
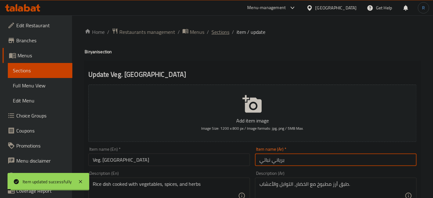
click at [219, 28] on span "Sections" at bounding box center [220, 32] width 18 height 8
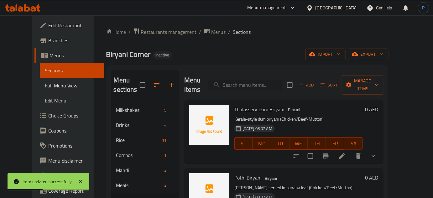
click at [252, 80] on input "search" at bounding box center [245, 85] width 74 height 11
paste input "Thalassery Dum Biryani"
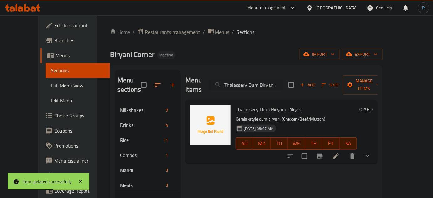
type input "Thalassery Dum Biryani"
click at [340, 152] on icon at bounding box center [336, 156] width 8 height 8
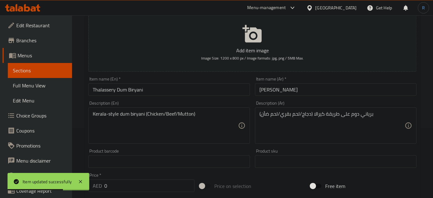
scroll to position [85, 0]
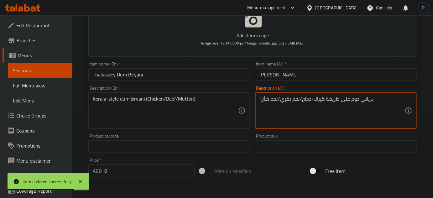
click at [265, 100] on textarea "برياني دوم على طريقة كيرالا (دجاج/لحم بقري/لحم ضأن)" at bounding box center [331, 111] width 145 height 30
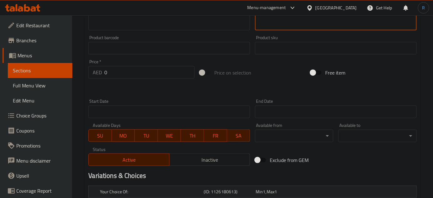
scroll to position [275, 0]
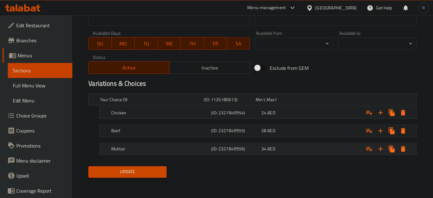
type textarea "[PERSON_NAME] على طريقة كيرالا (دجاج/لحم بقري/لحم غنم)"
click at [179, 147] on h5 "Mutton" at bounding box center [159, 149] width 97 height 6
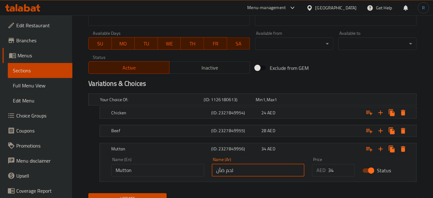
click at [216, 173] on input "لحم ضأن" at bounding box center [258, 170] width 93 height 13
click at [224, 170] on input "لحم ضأن" at bounding box center [258, 170] width 93 height 13
click at [219, 172] on input "لحم ضأن" at bounding box center [258, 170] width 93 height 13
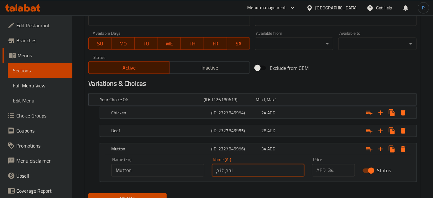
type input "لحم غنم"
click at [152, 197] on span "Update" at bounding box center [127, 199] width 68 height 8
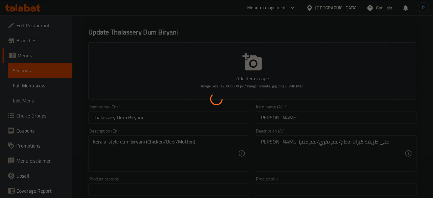
scroll to position [0, 0]
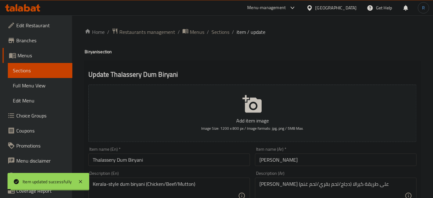
drag, startPoint x: 221, startPoint y: 33, endPoint x: 234, endPoint y: 0, distance: 35.6
click at [221, 33] on span "Sections" at bounding box center [220, 32] width 18 height 8
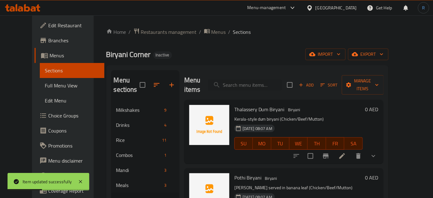
click at [253, 71] on div "Menu items Add Sort Manage items" at bounding box center [283, 85] width 199 height 30
click at [254, 85] on input "search" at bounding box center [245, 85] width 74 height 11
paste input "Pothi Biryani"
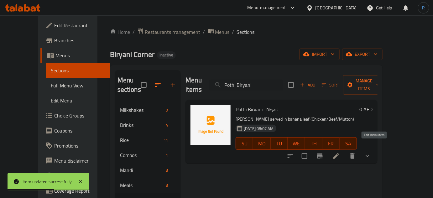
type input "Pothi Biryani"
click at [339, 153] on icon at bounding box center [336, 156] width 6 height 6
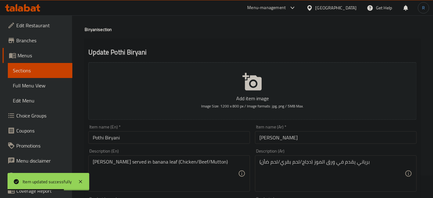
scroll to position [57, 0]
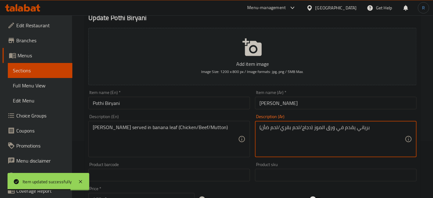
click at [265, 130] on textarea "برياني يقدم في ورق الموز (دجاج/لحم بقري/لحم ضأن)" at bounding box center [331, 139] width 145 height 30
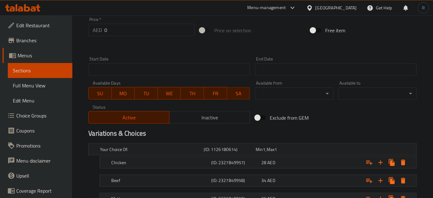
scroll to position [275, 0]
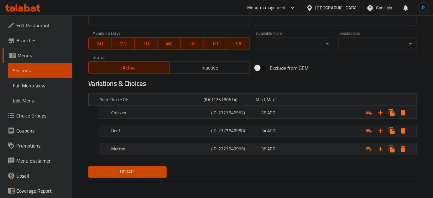
type textarea "برياني يقدم في ورق الموز (دجاج/لحم بقري/لحم غنم)"
click at [200, 148] on h5 "Mutton" at bounding box center [159, 149] width 97 height 6
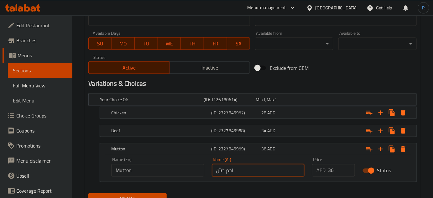
click at [222, 171] on input "لحم ضأن" at bounding box center [258, 170] width 93 height 13
type input "لحم غنم"
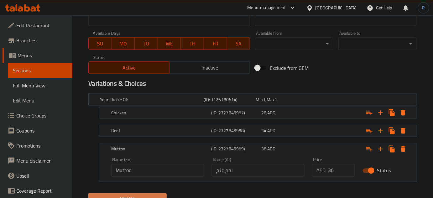
click at [143, 195] on span "Update" at bounding box center [127, 199] width 68 height 8
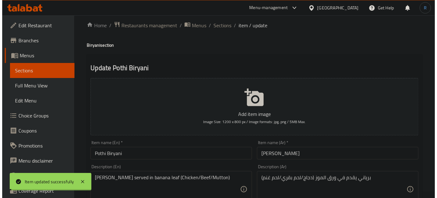
scroll to position [0, 0]
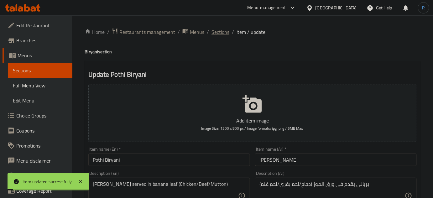
click at [219, 35] on span "Sections" at bounding box center [220, 32] width 18 height 8
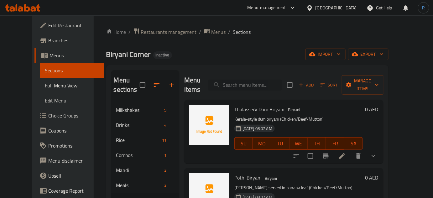
click at [241, 81] on input "search" at bounding box center [245, 85] width 74 height 11
paste input "Chicken Fry Biryani"
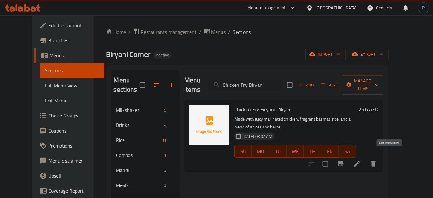
type input "Chicken Fry Biryani"
click at [361, 160] on icon at bounding box center [357, 164] width 8 height 8
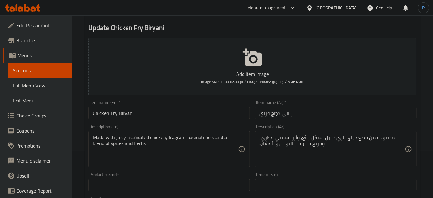
scroll to position [57, 0]
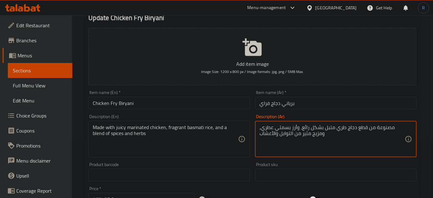
click at [363, 126] on textarea "مصنوعة من قطع دجاج طري متبل بشكل رائع، وأرز بسمتي عطري، ومزيج مثير من التوابل و…" at bounding box center [331, 139] width 145 height 30
click at [354, 128] on textarea "مصنوعة من دجاج طري متبل بشكل رائع، وأرز بسمتي عطري، ومزيج مثير من التوابل والأع…" at bounding box center [331, 139] width 145 height 30
click at [329, 126] on textarea "مصنوعة من دجاج جوسي متبل بشكل رائع، وأرز بسمتي عطري، ومزيج مثير من التوابل والأ…" at bounding box center [331, 139] width 145 height 30
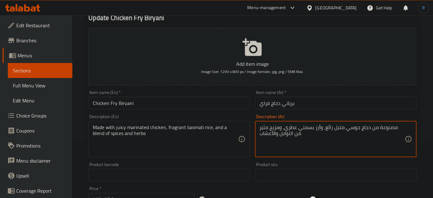
click at [337, 127] on textarea "مصنوعة من دجاج جوسي متبل رائع، وأرز بسمتي عطري، ومزيج مثير من التوابل والأعشاب" at bounding box center [331, 139] width 145 height 30
click at [274, 127] on textarea "مصنوعة من دجاج جوسي متبل ، وأرز بسمتي عطري، ومزيج مثير من التوابل والأعشاب" at bounding box center [331, 139] width 145 height 30
type textarea "مصنوعة من دجاج جوسي متبل ، وأرز بسمتي عطري، ومزيج من التوابل والأعشاب"
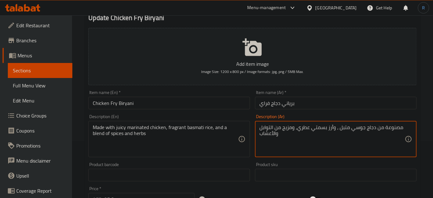
click at [224, 101] on input "Chicken Fry Biryani" at bounding box center [169, 103] width 162 height 13
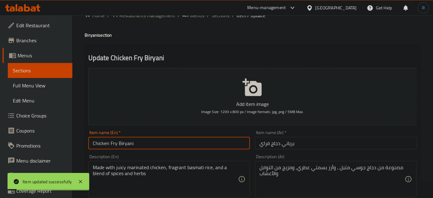
scroll to position [0, 0]
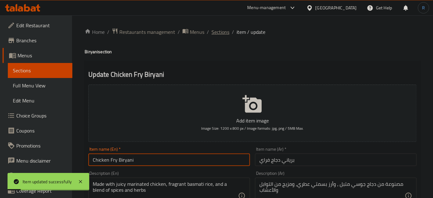
click at [227, 30] on span "Sections" at bounding box center [220, 32] width 18 height 8
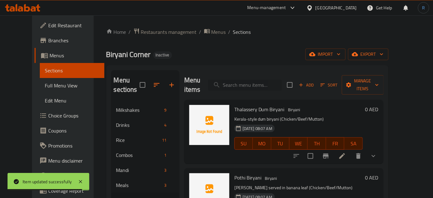
click at [250, 80] on input "search" at bounding box center [245, 85] width 74 height 11
paste input "Hyderabadi Biryani"
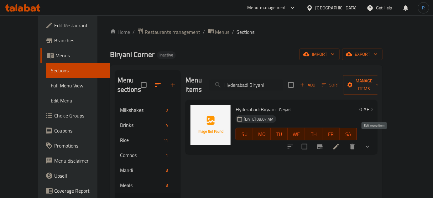
type input "Hyderabadi Biryani"
click at [340, 143] on icon at bounding box center [336, 147] width 8 height 8
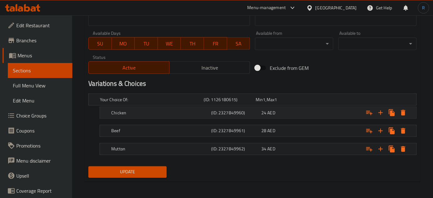
click at [157, 116] on div "Chicken" at bounding box center [160, 112] width 100 height 9
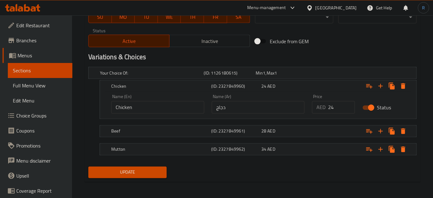
scroll to position [302, 0]
click at [148, 110] on input "Chicken" at bounding box center [157, 107] width 93 height 13
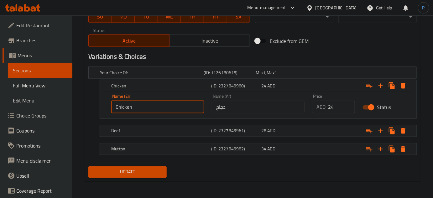
click at [148, 110] on input "Chicken" at bounding box center [157, 107] width 93 height 13
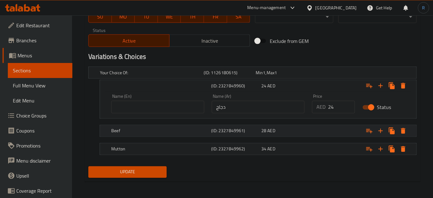
click at [148, 131] on h5 "Beef" at bounding box center [159, 131] width 97 height 6
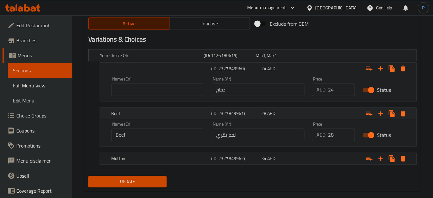
scroll to position [329, 0]
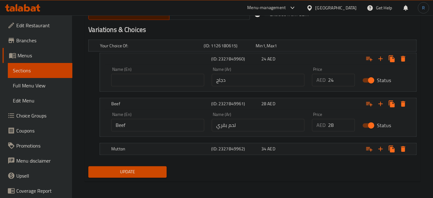
click at [144, 121] on input "Beef" at bounding box center [157, 125] width 93 height 13
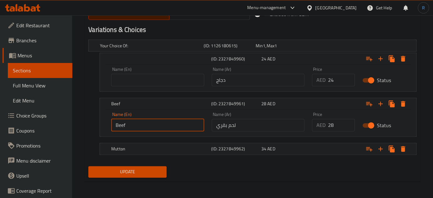
click at [144, 121] on input "Beef" at bounding box center [157, 125] width 93 height 13
click at [146, 79] on input "text" at bounding box center [157, 80] width 93 height 13
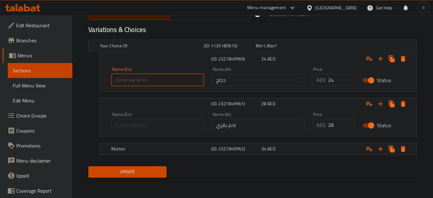
type input "Small"
click at [140, 128] on input "text" at bounding box center [157, 125] width 93 height 13
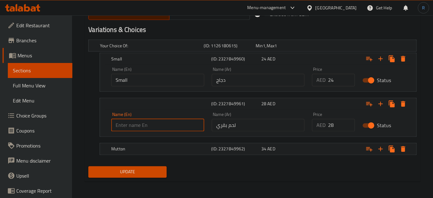
type input "Medium"
click at [135, 152] on div "Mutton (ID: 2327849962) 34 AED" at bounding box center [260, 149] width 300 height 14
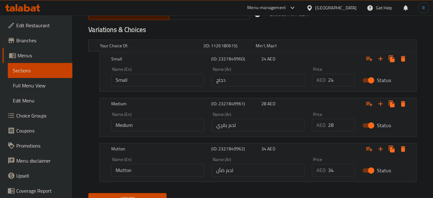
click at [145, 170] on input "Mutton" at bounding box center [157, 170] width 93 height 13
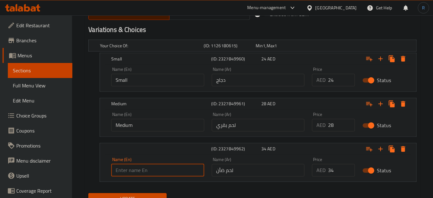
click at [145, 170] on input "text" at bounding box center [157, 170] width 93 height 13
type input "Large"
click at [240, 77] on input "دجاج" at bounding box center [258, 80] width 93 height 13
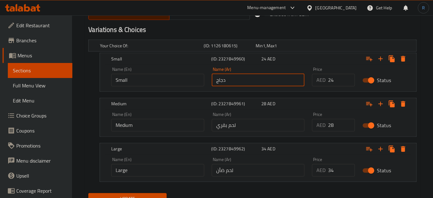
click at [240, 77] on input "دجاج" at bounding box center [258, 80] width 93 height 13
click at [240, 77] on input "text" at bounding box center [258, 80] width 93 height 13
type input "صغير"
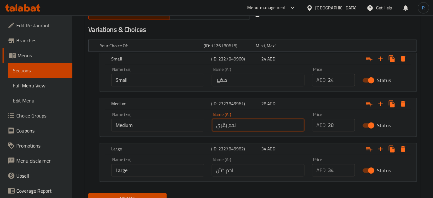
click at [234, 126] on input "لحم بقري" at bounding box center [258, 125] width 93 height 13
click at [234, 126] on input "text" at bounding box center [258, 125] width 93 height 13
type input "وسط"
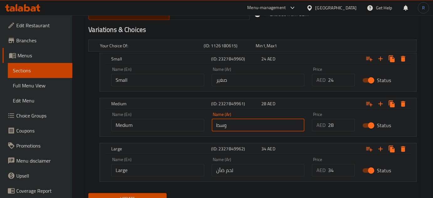
click at [228, 180] on div "Large (ID: 2327849962) 34 AED Name (En) Large Name (En) Name (Ar) لحم ضأن Name …" at bounding box center [258, 162] width 317 height 39
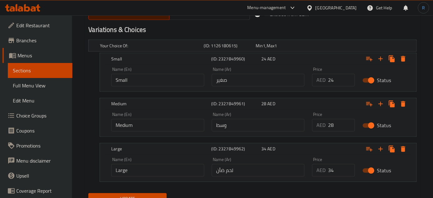
click at [228, 170] on input "لحم ضأن" at bounding box center [258, 170] width 93 height 13
click at [228, 170] on input "text" at bounding box center [258, 170] width 93 height 13
type input "كبير"
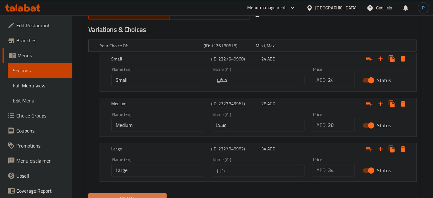
click at [126, 195] on span "Update" at bounding box center [127, 199] width 68 height 8
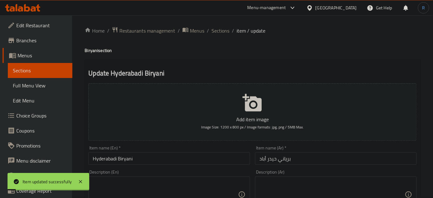
scroll to position [0, 0]
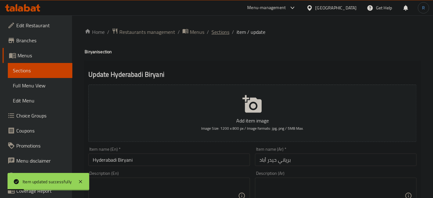
click at [218, 34] on span "Sections" at bounding box center [220, 32] width 18 height 8
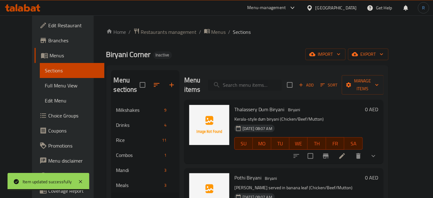
click at [241, 82] on input "search" at bounding box center [245, 85] width 74 height 11
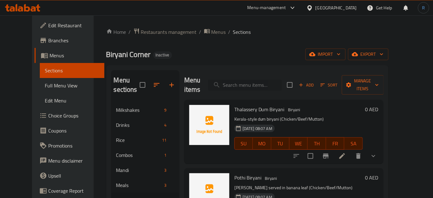
paste input "Hyderabadi Biriyani"
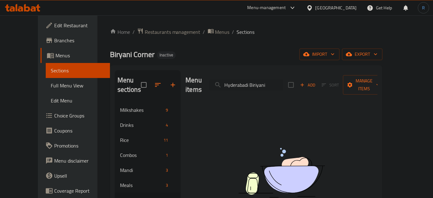
type input "Hyderabadi Biriyani"
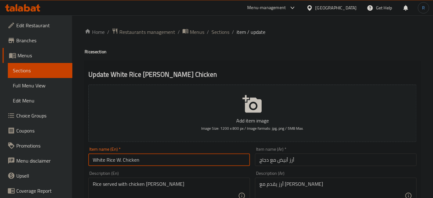
click at [121, 162] on input "White Rice W. Chicken" at bounding box center [169, 159] width 162 height 13
type input "White Rice With Chicken"
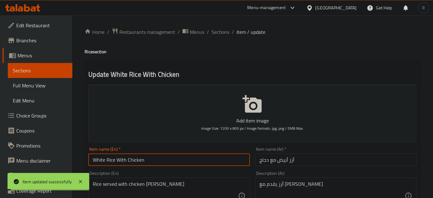
click at [121, 160] on input "White Rice With Chicken" at bounding box center [169, 159] width 162 height 13
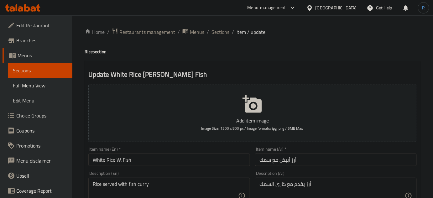
click at [118, 161] on input "White Rice W. Fish" at bounding box center [169, 159] width 162 height 13
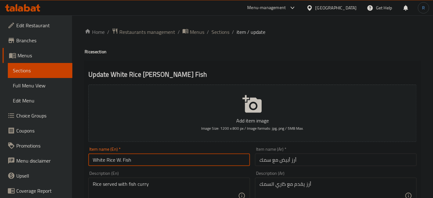
click at [118, 161] on input "White Rice W. Fish" at bounding box center [169, 159] width 162 height 13
paste input "ith"
click at [131, 159] on input "White Rice With . Fish" at bounding box center [169, 159] width 162 height 13
click at [128, 160] on input "White Rice With . Fish" at bounding box center [169, 159] width 162 height 13
type input "White Rice With Fish"
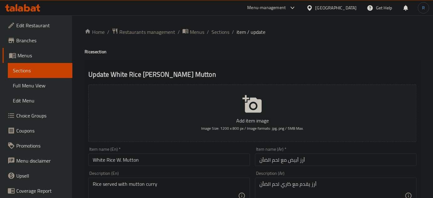
click at [121, 161] on input "White Rice W. Mutton" at bounding box center [169, 159] width 162 height 13
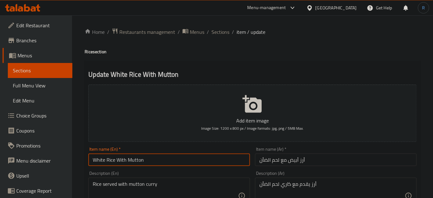
click at [133, 159] on input "White Rice With Mutton" at bounding box center [169, 159] width 162 height 13
type input "White Rice With Mutton"
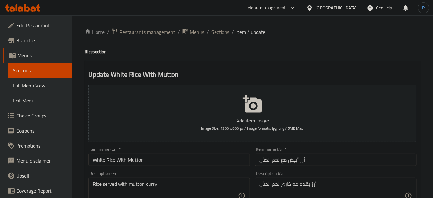
click at [265, 162] on input "أرز أبيض مع لحم الضأن" at bounding box center [336, 159] width 162 height 13
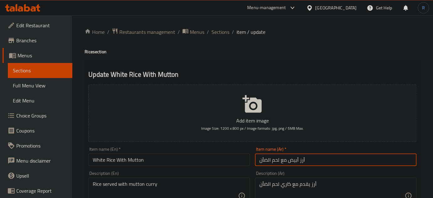
click at [265, 162] on input "أرز أبيض مع لحم الضأن" at bounding box center [336, 159] width 162 height 13
click at [263, 159] on input "أرز أبيض مع لحم غنم" at bounding box center [336, 159] width 162 height 13
type input "أرز أبيض مع لحم غنم"
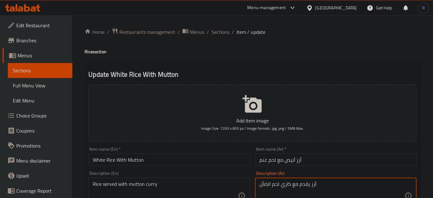
click at [264, 183] on textarea "أرز يقدم مع كاري لحم الضأن" at bounding box center [331, 196] width 145 height 30
paste textarea "نم"
type textarea "أرز يقدم مع كاري لحم غنم"
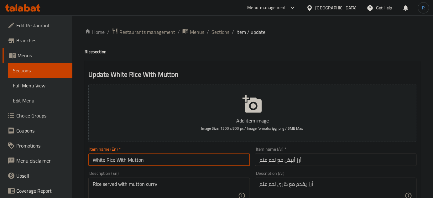
click at [205, 165] on input "White Rice With Mutton" at bounding box center [169, 159] width 162 height 13
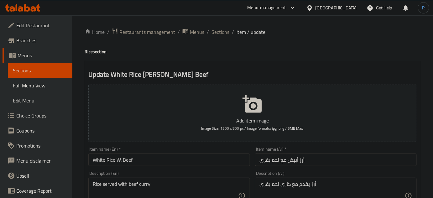
click at [122, 162] on input "White Rice W. Beef" at bounding box center [169, 159] width 162 height 13
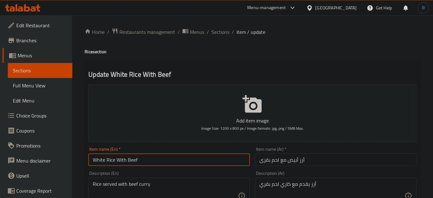
type input "White Rice With Beef"
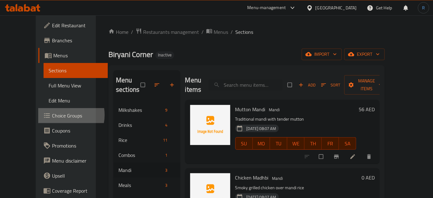
click at [52, 115] on span "Choice Groups" at bounding box center [77, 116] width 51 height 8
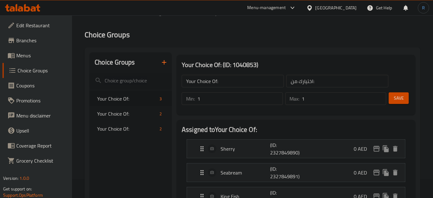
scroll to position [57, 0]
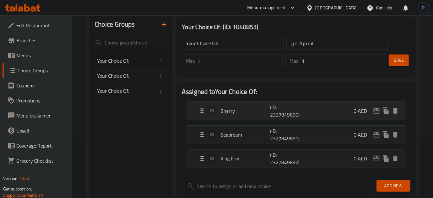
click at [231, 115] on div "Sherry (ID: 2327849890) 0 AED" at bounding box center [297, 111] width 199 height 18
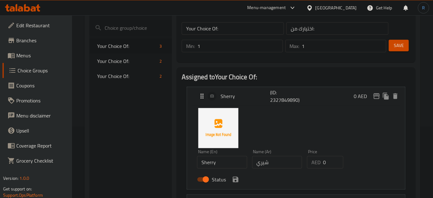
scroll to position [85, 0]
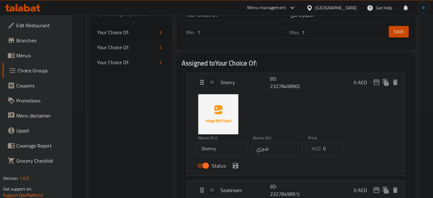
click at [266, 152] on input "شيري" at bounding box center [277, 148] width 50 height 13
click at [235, 167] on icon "save" at bounding box center [236, 166] width 8 height 8
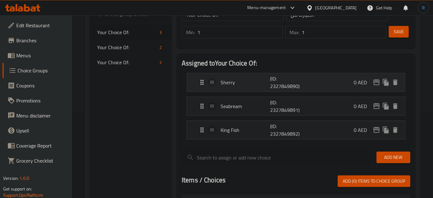
type input "شعري"
click at [398, 27] on button "Save" at bounding box center [399, 32] width 20 height 12
click at [114, 50] on span "Your Choice Of:" at bounding box center [117, 48] width 41 height 8
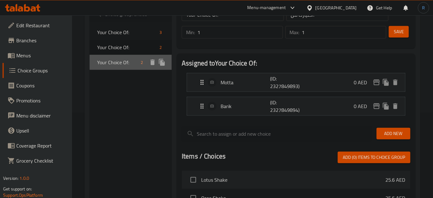
click at [114, 62] on span "Your Choice Of:" at bounding box center [117, 63] width 41 height 8
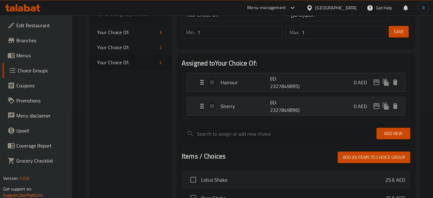
click at [225, 107] on p "Sherry" at bounding box center [244, 106] width 49 height 8
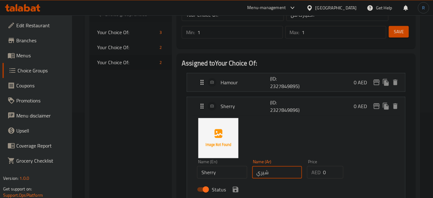
click at [271, 175] on input "شيري" at bounding box center [277, 172] width 50 height 13
click at [263, 169] on input "شعري" at bounding box center [277, 172] width 50 height 13
click at [234, 187] on icon "save" at bounding box center [236, 190] width 8 height 8
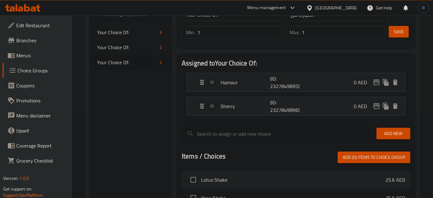
type input "شعري"
drag, startPoint x: 402, startPoint y: 33, endPoint x: 399, endPoint y: 33, distance: 3.5
click at [402, 32] on span "Save" at bounding box center [399, 32] width 10 height 8
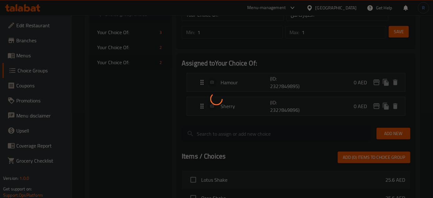
click at [120, 31] on div at bounding box center [216, 99] width 433 height 198
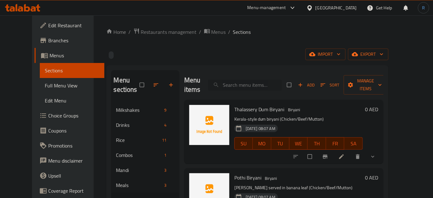
click at [247, 80] on input "search" at bounding box center [245, 85] width 74 height 11
paste input "Hyderabadi Biriyani"
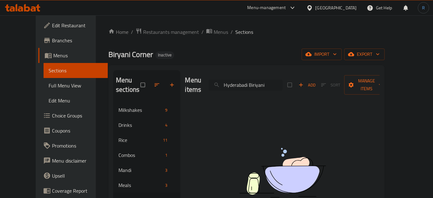
click at [262, 82] on input "Hyderabadi Biriyani" at bounding box center [246, 85] width 74 height 11
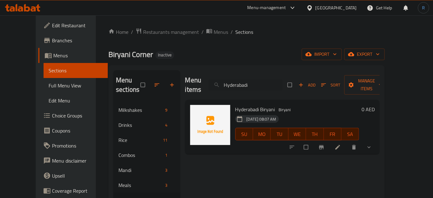
type input "Hyderabadi"
click at [347, 142] on li at bounding box center [338, 147] width 18 height 10
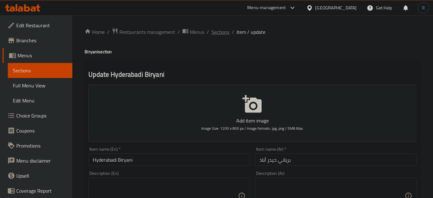
click at [216, 29] on span "Sections" at bounding box center [220, 32] width 18 height 8
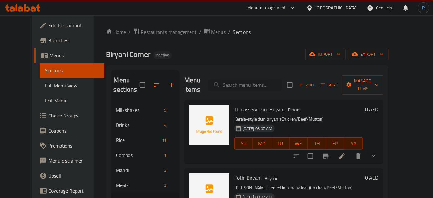
click at [251, 85] on input "search" at bounding box center [245, 85] width 74 height 11
paste input "Kabab Biryani"
type input "Kabab Biryani"
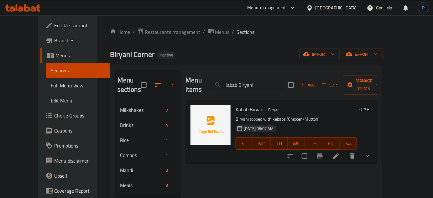
click at [339, 153] on icon at bounding box center [336, 156] width 6 height 6
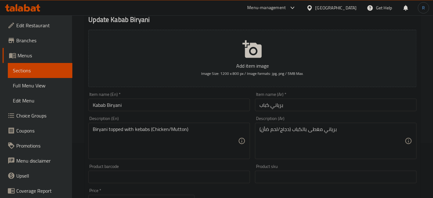
scroll to position [57, 0]
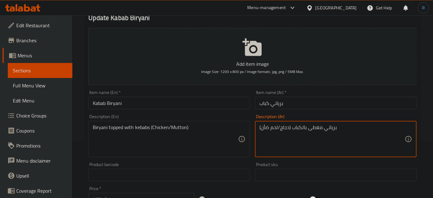
click at [263, 128] on textarea "برياني مغطى بالكباب (دجاج/لحم ضأن)" at bounding box center [331, 139] width 145 height 30
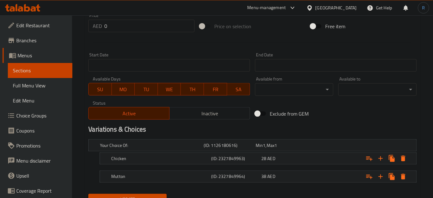
scroll to position [256, 0]
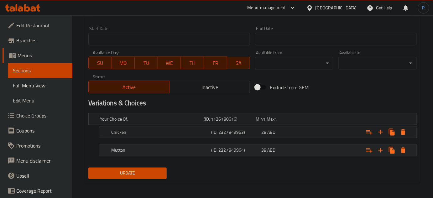
type textarea "برياني مغطى بالكباب (دجاج/لحم غنم)"
click at [203, 147] on h5 "Mutton" at bounding box center [159, 150] width 97 height 6
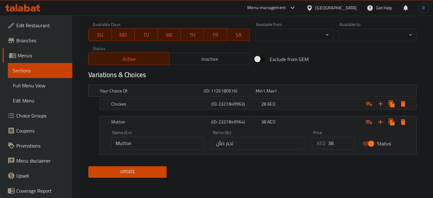
scroll to position [285, 0]
click at [217, 142] on input "لحم ضأن" at bounding box center [258, 143] width 93 height 13
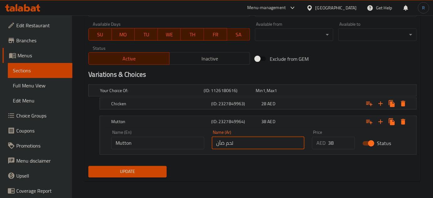
click at [222, 142] on input "لحم ضأن" at bounding box center [258, 143] width 93 height 13
type input "لحم غنم"
click at [134, 171] on span "Update" at bounding box center [127, 172] width 68 height 8
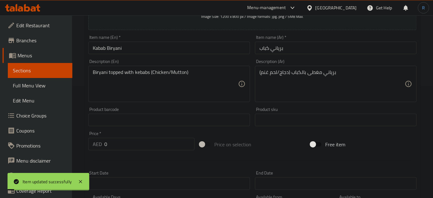
scroll to position [0, 0]
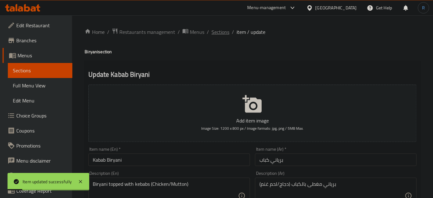
click at [216, 34] on span "Sections" at bounding box center [220, 32] width 18 height 8
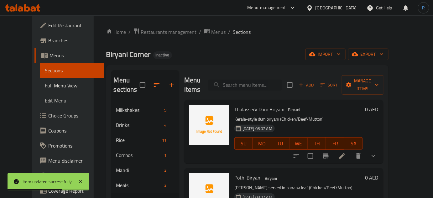
click at [241, 80] on input "search" at bounding box center [245, 85] width 74 height 11
paste input "Prawns Biryani"
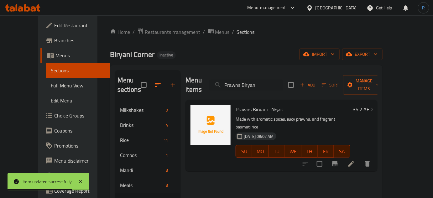
type input "Prawns Biryani"
click at [355, 160] on icon at bounding box center [351, 164] width 8 height 8
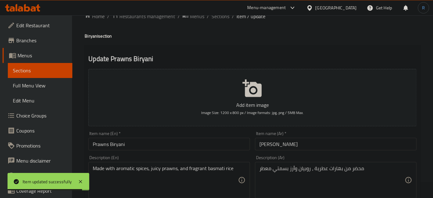
scroll to position [28, 0]
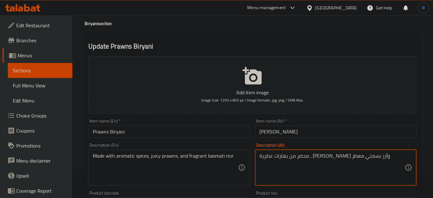
type textarea "محضر من بهارات عطرية ، [PERSON_NAME] وأرز بسمتي معطر"
click at [239, 131] on input "Prawns Biryani" at bounding box center [169, 131] width 162 height 13
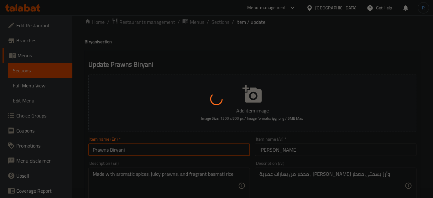
scroll to position [0, 0]
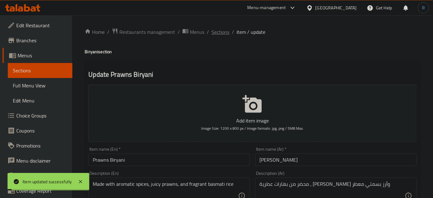
click at [222, 36] on span "Sections" at bounding box center [220, 32] width 18 height 8
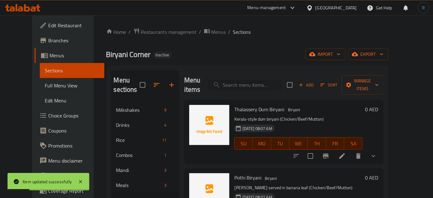
click at [257, 82] on input "search" at bounding box center [245, 85] width 74 height 11
paste input "[PERSON_NAME] made with basmati rice and marinated kingfish."
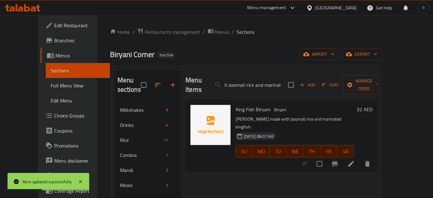
type input "[PERSON_NAME] made with basmati rice and marinated kingfish."
click at [360, 158] on li at bounding box center [351, 163] width 18 height 11
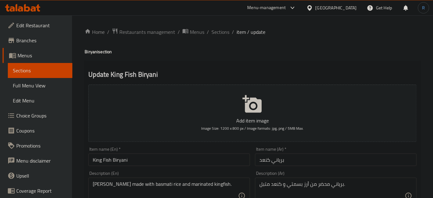
drag, startPoint x: 215, startPoint y: 32, endPoint x: 234, endPoint y: 2, distance: 36.3
click at [215, 32] on span "Sections" at bounding box center [220, 32] width 18 height 8
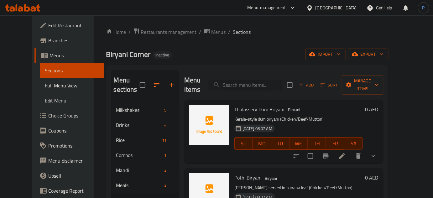
click at [259, 85] on input "search" at bounding box center [245, 85] width 74 height 11
paste input "[PERSON_NAME]"
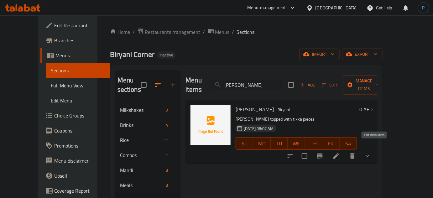
type input "[PERSON_NAME]"
click at [340, 152] on icon at bounding box center [336, 156] width 8 height 8
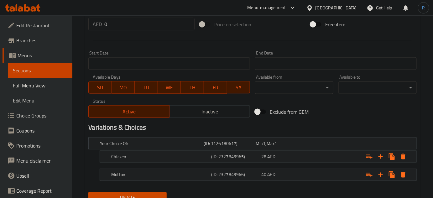
scroll to position [256, 0]
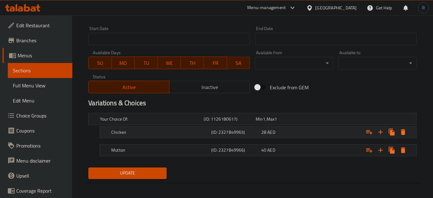
click at [149, 133] on h5 "Chicken" at bounding box center [159, 132] width 97 height 6
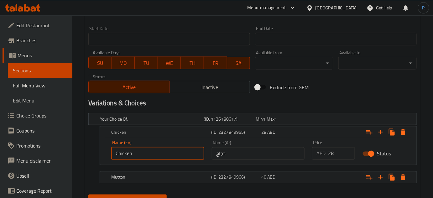
click at [152, 155] on input "Chicken" at bounding box center [157, 153] width 93 height 13
click at [152, 155] on input "text" at bounding box center [157, 153] width 93 height 13
type input "Small"
click at [262, 152] on input "دجاج" at bounding box center [258, 153] width 93 height 13
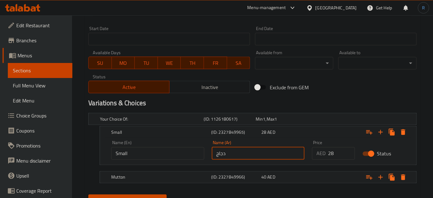
click at [262, 152] on input "دجاج" at bounding box center [258, 153] width 93 height 13
click at [262, 152] on input "text" at bounding box center [258, 153] width 93 height 13
type input "صغير"
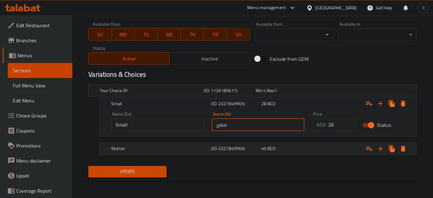
click at [157, 144] on div "Mutton" at bounding box center [160, 148] width 100 height 9
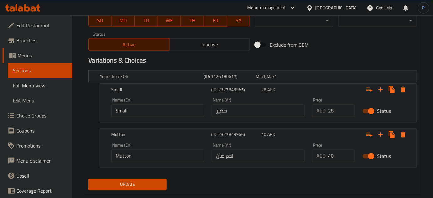
scroll to position [311, 0]
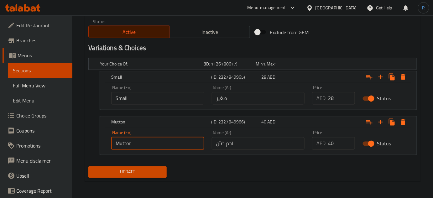
click at [162, 144] on input "Mutton" at bounding box center [157, 143] width 93 height 13
click at [162, 144] on input "text" at bounding box center [157, 143] width 93 height 13
type input "Large"
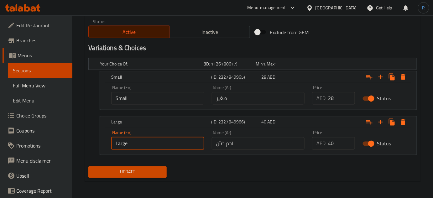
click at [227, 142] on input "لحم ضأن" at bounding box center [258, 143] width 93 height 13
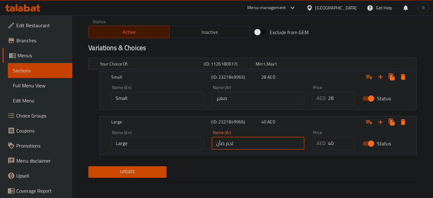
click at [227, 142] on input "لحم ضأن" at bounding box center [258, 143] width 93 height 13
click at [227, 142] on input "text" at bounding box center [258, 143] width 93 height 13
type input "كبير"
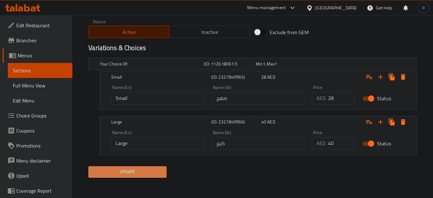
click at [129, 171] on span "Update" at bounding box center [127, 172] width 68 height 8
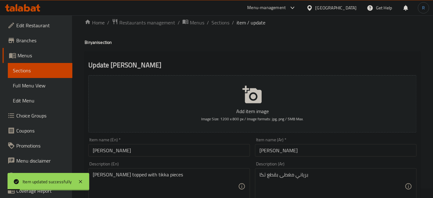
scroll to position [0, 0]
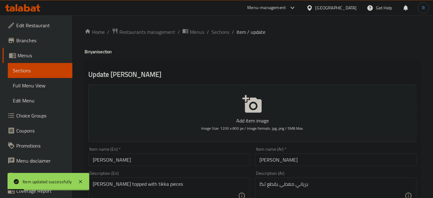
drag, startPoint x: 219, startPoint y: 32, endPoint x: 212, endPoint y: 42, distance: 11.5
click at [219, 32] on span "Sections" at bounding box center [220, 32] width 18 height 8
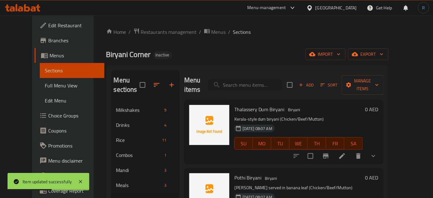
click at [260, 80] on input "search" at bounding box center [245, 85] width 74 height 11
paste input "Chicken 65 Biryani"
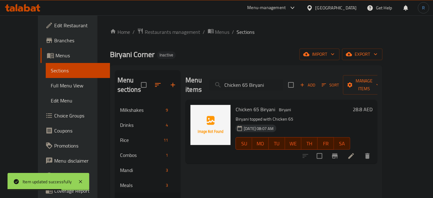
type input "Chicken 65 Biryani"
click at [354, 153] on icon at bounding box center [351, 156] width 6 height 6
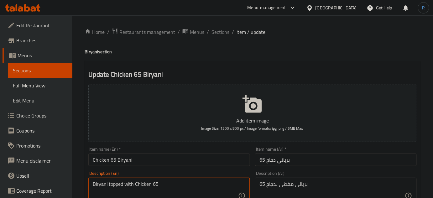
click at [143, 183] on textarea "Biryani topped with Chicken 65" at bounding box center [165, 196] width 145 height 30
paste textarea "asmati rice, chicken, onions, ginger, garlic, yogurt, chili powder, turmeric po…"
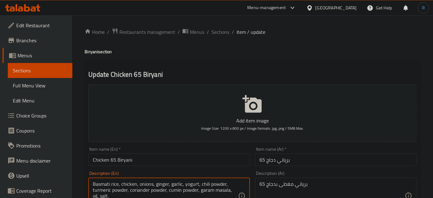
scroll to position [3, 0]
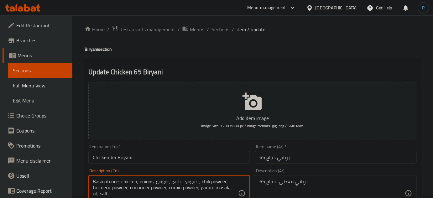
type textarea "Basmati rice, chicken, onions, ginger, garlic, yogurt, chili powder, turmeric p…"
click at [282, 183] on textarea "برياني مغطى بدجاج 65" at bounding box center [331, 193] width 145 height 30
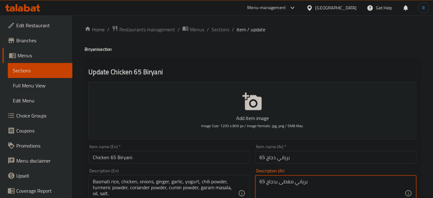
click at [282, 183] on textarea "برياني مغطى بدجاج 65" at bounding box center [331, 193] width 145 height 30
paste textarea "رز بسمتي ، دجاج ، بصل ، زنجبيل ، ثوم ، زبادي ، كاري مسحوق ، كركم ، كزبرة ، كمون…"
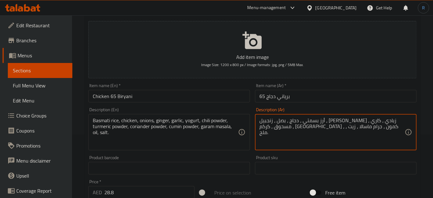
scroll to position [88, 0]
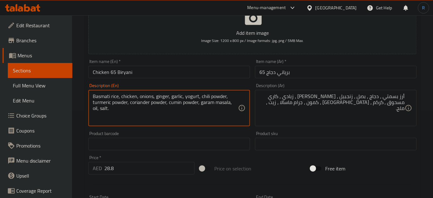
drag, startPoint x: 199, startPoint y: 95, endPoint x: 225, endPoint y: 110, distance: 29.9
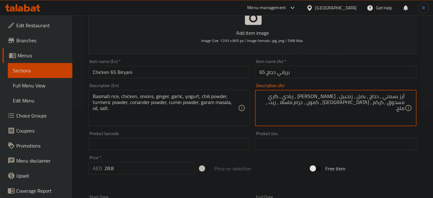
drag, startPoint x: 312, startPoint y: 98, endPoint x: 290, endPoint y: 110, distance: 25.4
paste textarea "سحوق الفلفل الحار، مسحوق الكركم، مسحوق الكزبرة، مسحوق الكمون، غارام ماسالا، الز…"
click at [305, 96] on textarea "أرز بسمتي ، دجاج ، بصل ، زنجبيل ، ثوم ، زبادي ، مسحوق الفلفل الحار، مسحوق الكرك…" at bounding box center [331, 108] width 145 height 30
click at [392, 103] on textarea "أرز بسمتي ، دجاج ، بصل ، زنجبيل ، ثوم ، زبادي ، بودرة الفلفل الحار، مسحوق الكرك…" at bounding box center [331, 108] width 145 height 30
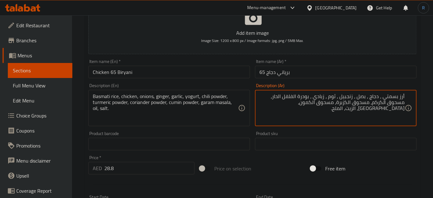
click at [392, 103] on textarea "أرز بسمتي ، دجاج ، بصل ، زنجبيل ، ثوم ، زبادي ، بودرة الفلفل الحار، مسحوق الكرك…" at bounding box center [331, 108] width 145 height 30
click at [342, 102] on textarea "أرز بسمتي ، دجاج ، بصل ، زنجبيل ، ثوم ، زبادي ، بودرة الفلفل الحار، بودرة الكرك…" at bounding box center [331, 108] width 145 height 30
click at [378, 104] on textarea "أرز بسمتي ، دجاج ، بصل ، زنجبيل ، ثوم ، زبادي ، بودرة الفلفل الحار، بودرة الكرك…" at bounding box center [331, 108] width 145 height 30
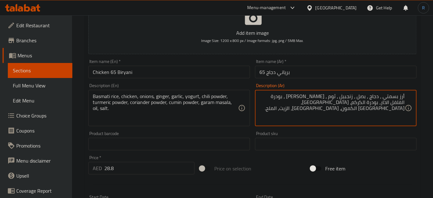
type textarea "أرز بسمتي ، دجاج ، بصل ، زنجبيل ، ثوم ، [PERSON_NAME] ، بودرة الفلفل الحار، بود…"
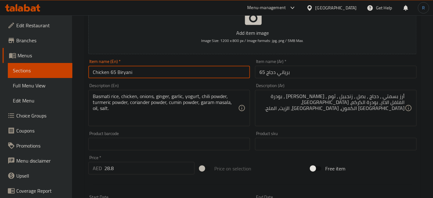
click at [159, 70] on input "Chicken 65 Biryani" at bounding box center [169, 72] width 162 height 13
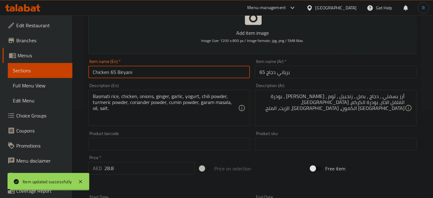
click at [167, 70] on input "Chicken 65 Biryani" at bounding box center [169, 72] width 162 height 13
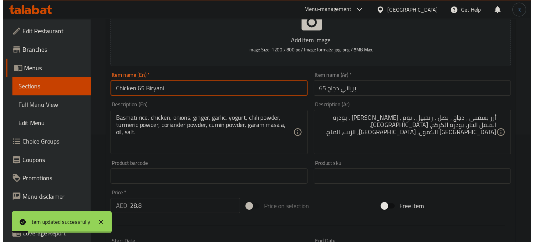
scroll to position [0, 0]
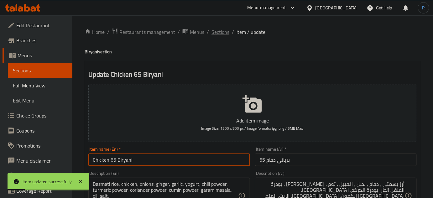
click at [221, 30] on span "Sections" at bounding box center [220, 32] width 18 height 8
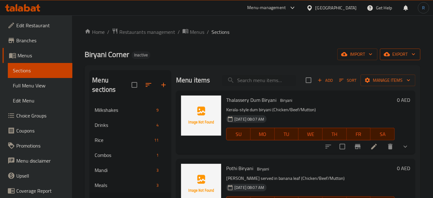
click at [390, 51] on span "export" at bounding box center [400, 54] width 30 height 8
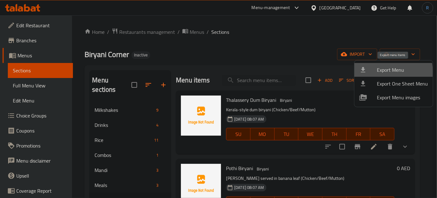
click at [381, 72] on span "Export Menu" at bounding box center [402, 70] width 51 height 8
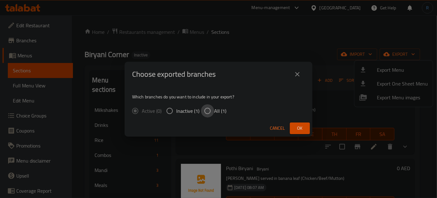
click at [204, 110] on input "All (1)" at bounding box center [207, 110] width 13 height 13
radio input "true"
click at [293, 128] on button "Ok" at bounding box center [300, 128] width 20 height 12
